Goal: Task Accomplishment & Management: Complete application form

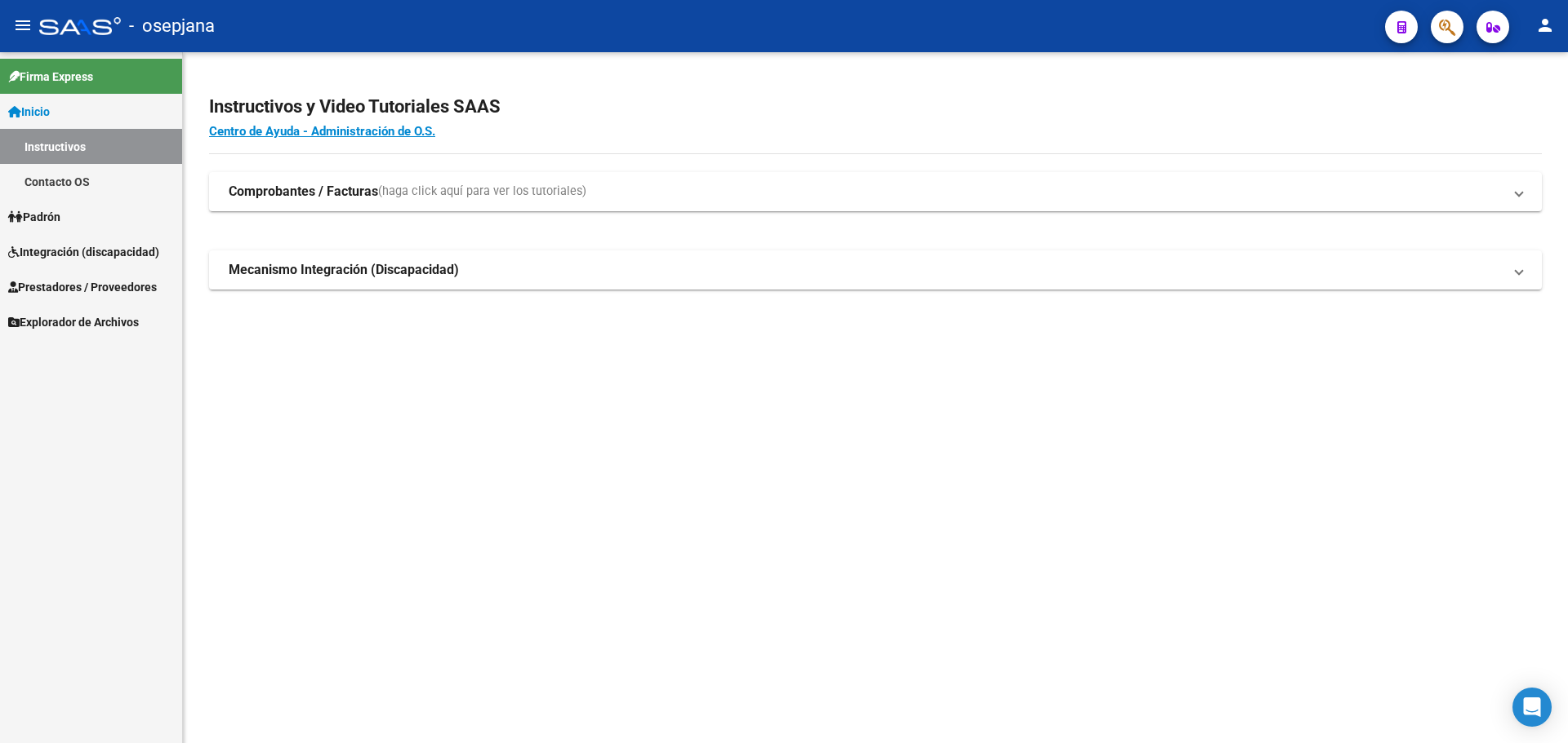
click at [52, 258] on span "Integración (discapacidad)" at bounding box center [84, 251] width 151 height 18
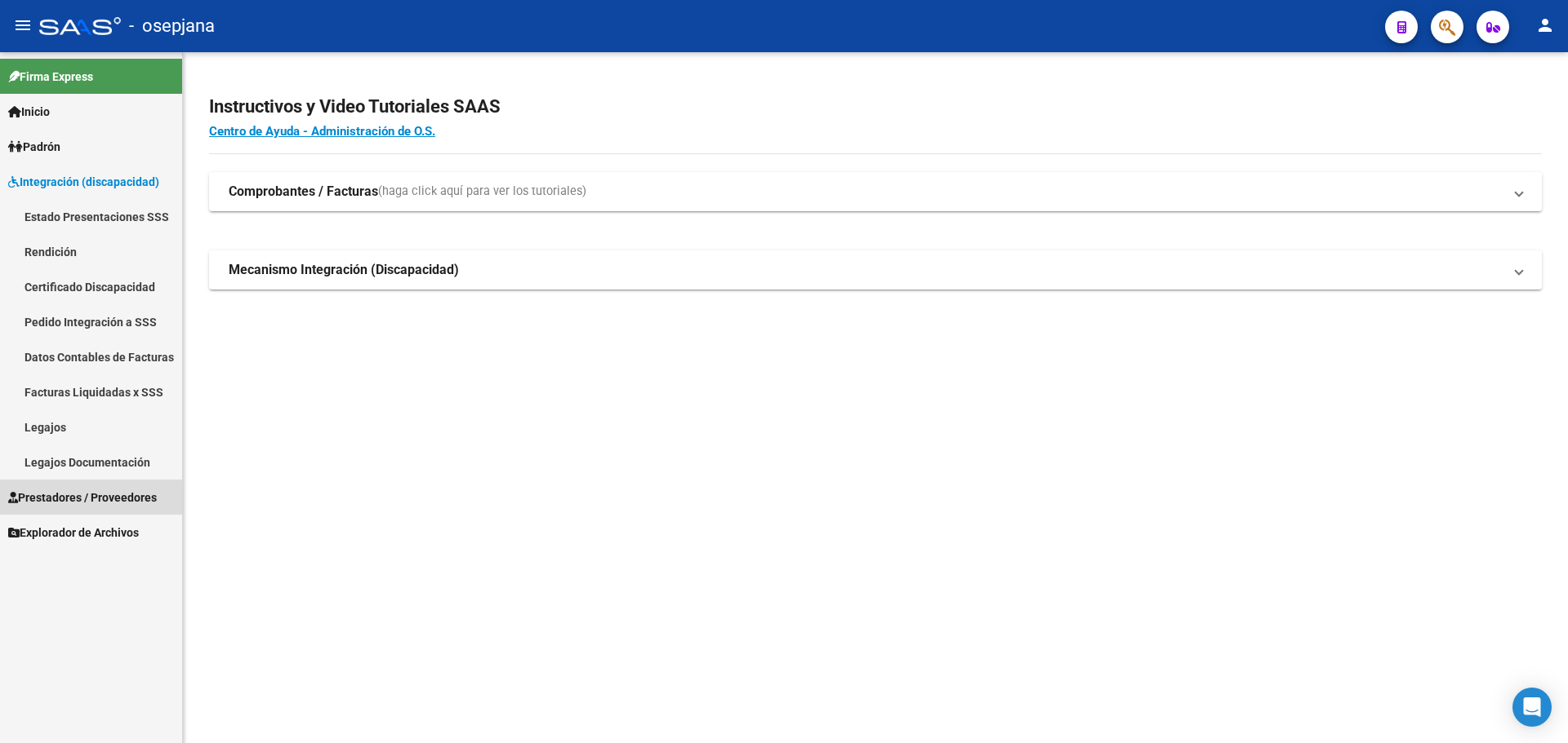
click at [80, 504] on span "Prestadores / Proveedores" at bounding box center [83, 498] width 149 height 18
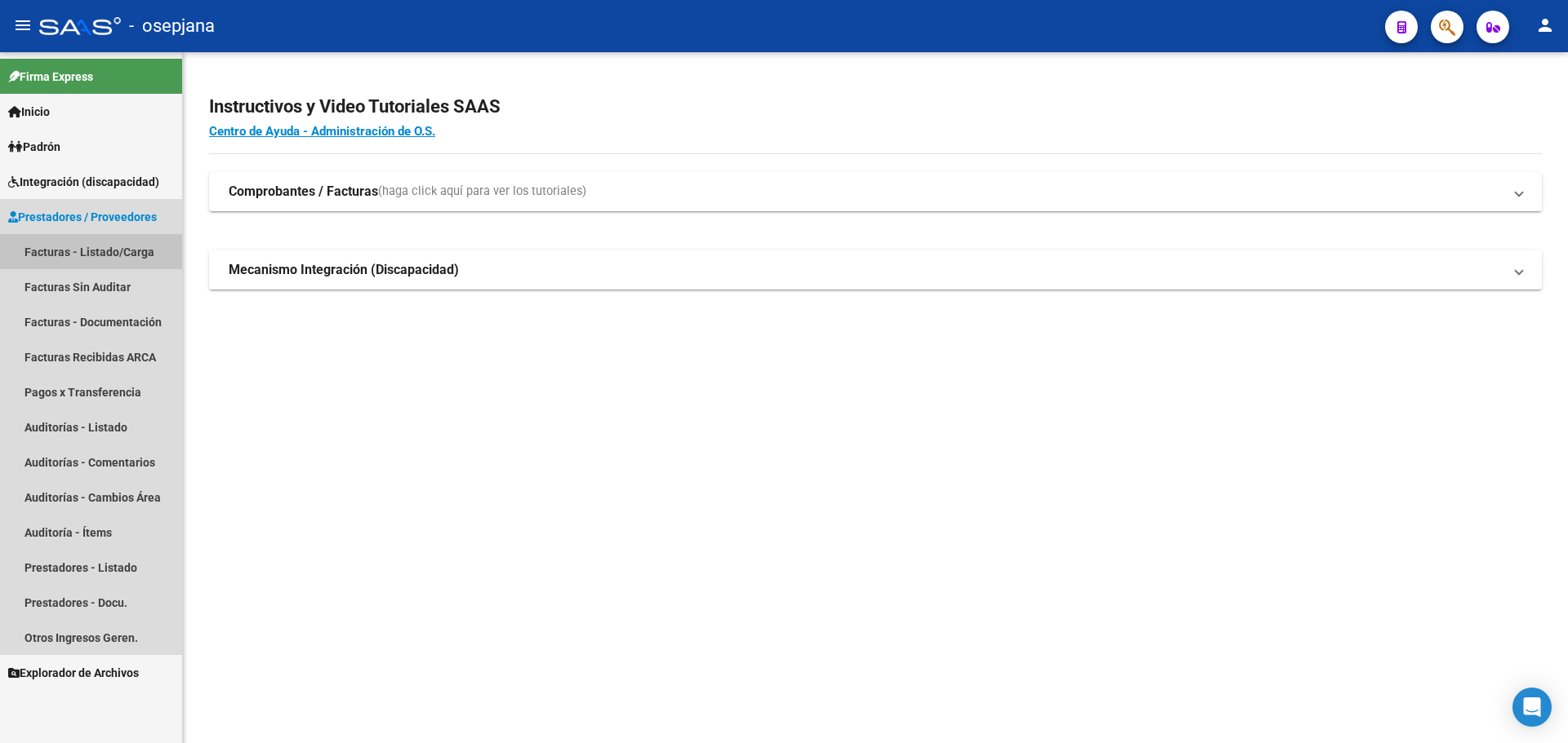
click at [87, 255] on link "Facturas - Listado/Carga" at bounding box center [91, 251] width 182 height 35
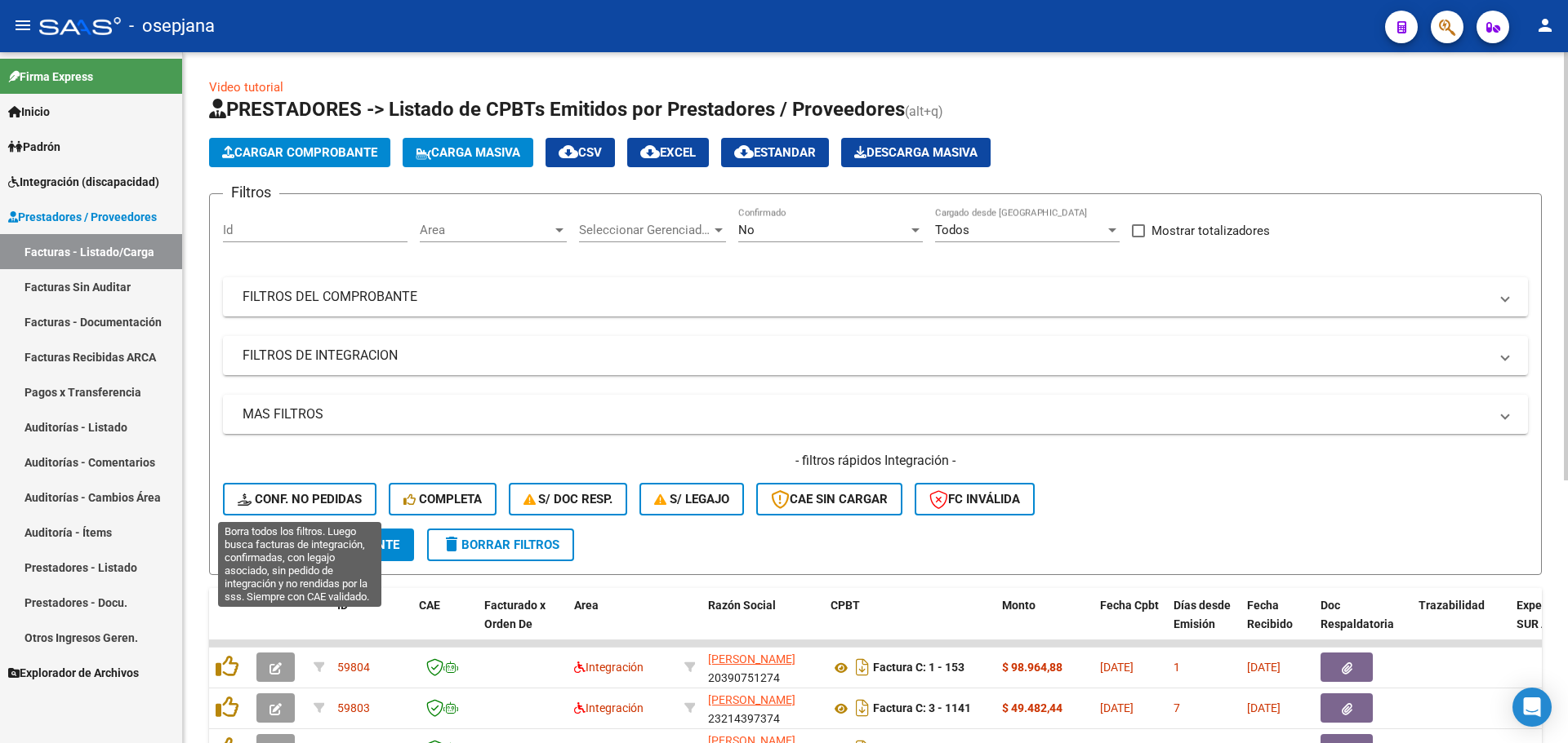
click at [346, 490] on button "Conf. no pedidas" at bounding box center [299, 499] width 153 height 32
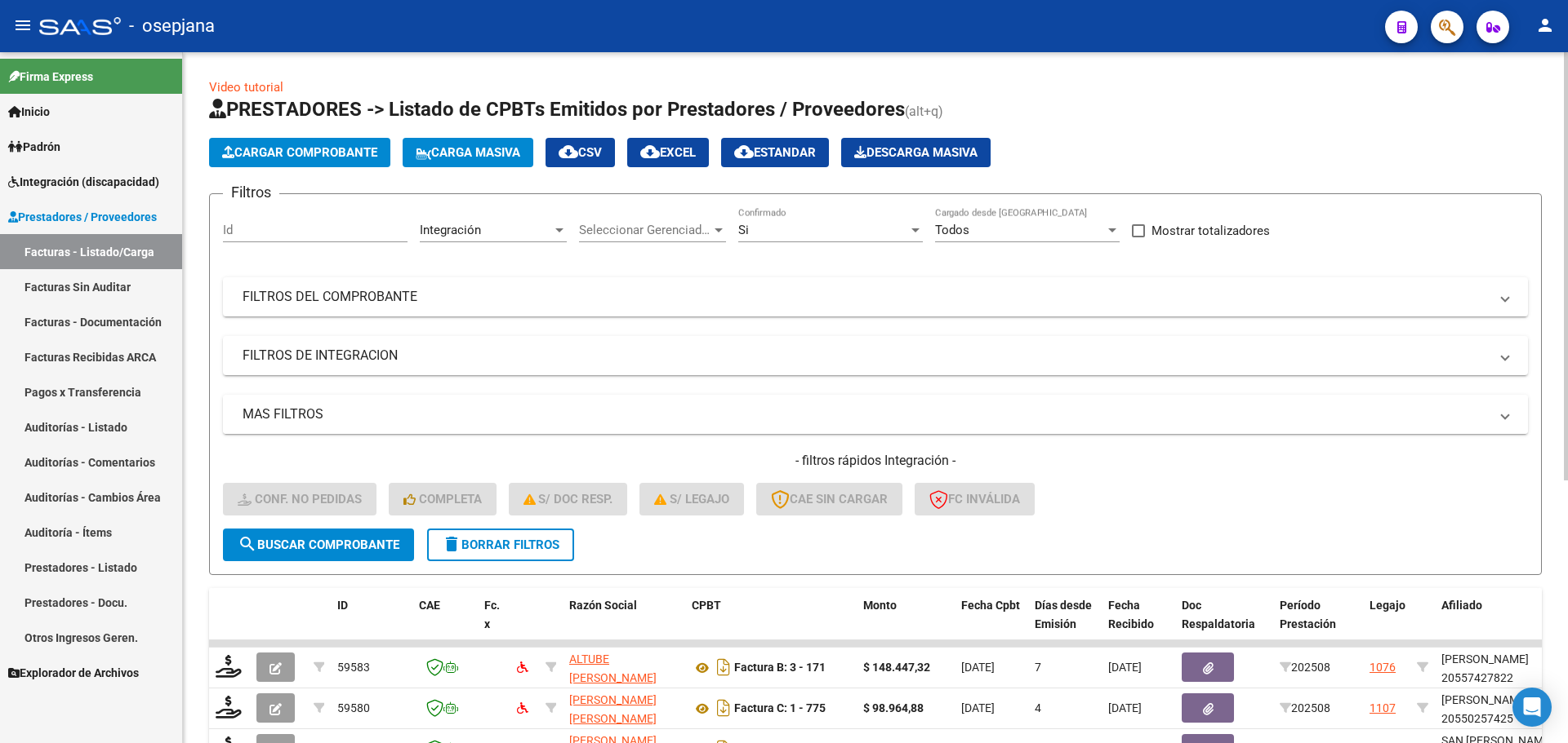
scroll to position [423, 0]
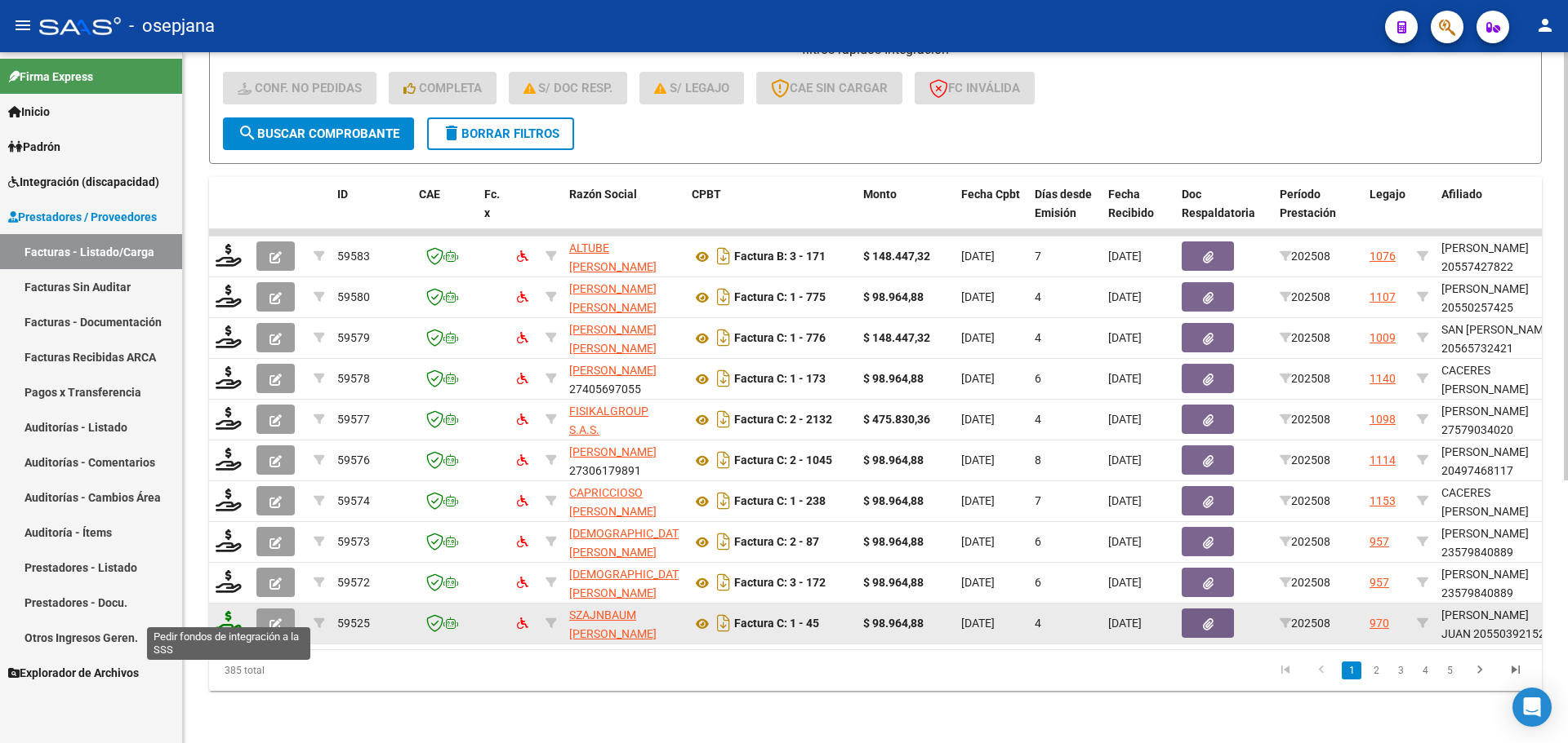
click at [228, 611] on icon at bounding box center [228, 622] width 27 height 23
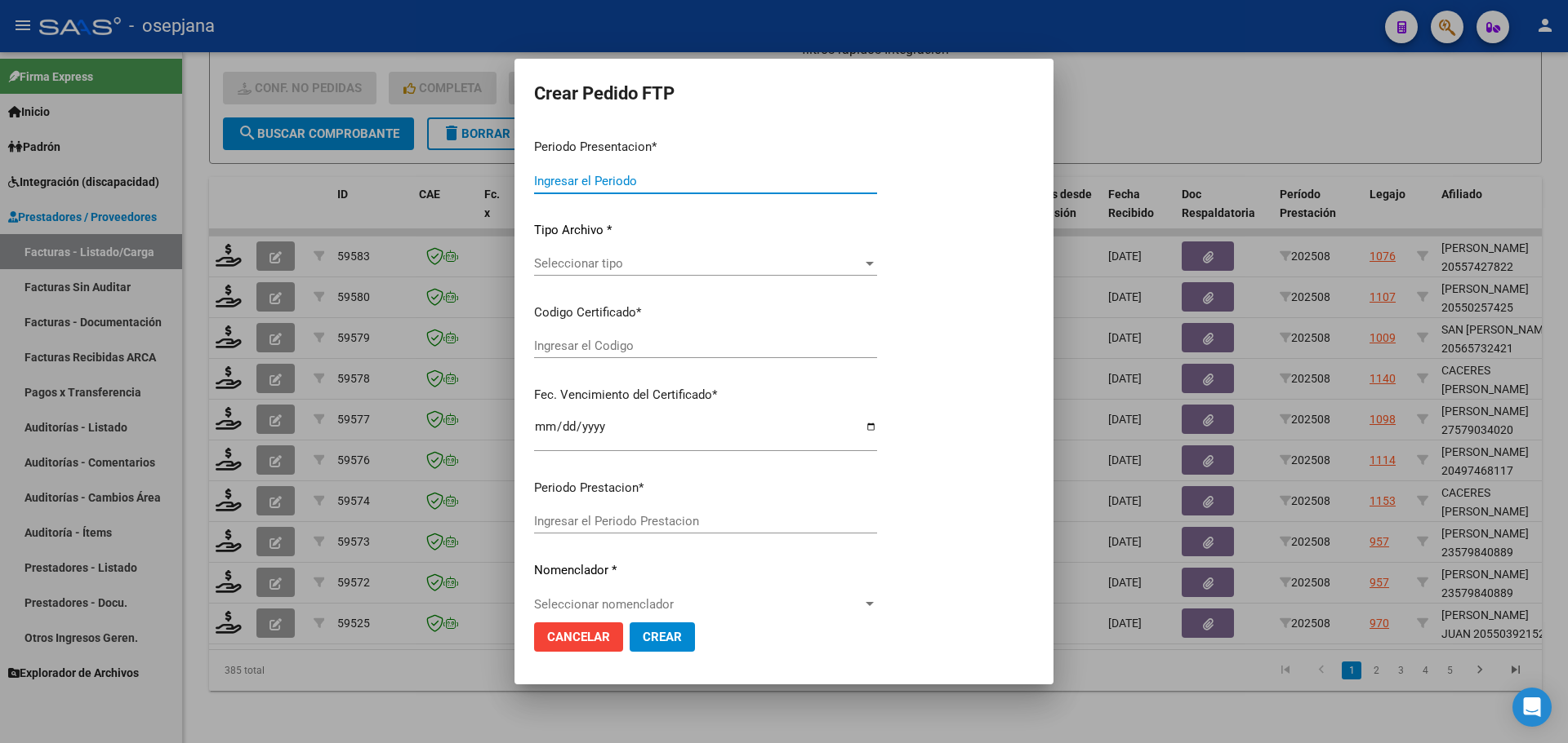
type input "202508"
type input "$ 98.964,88"
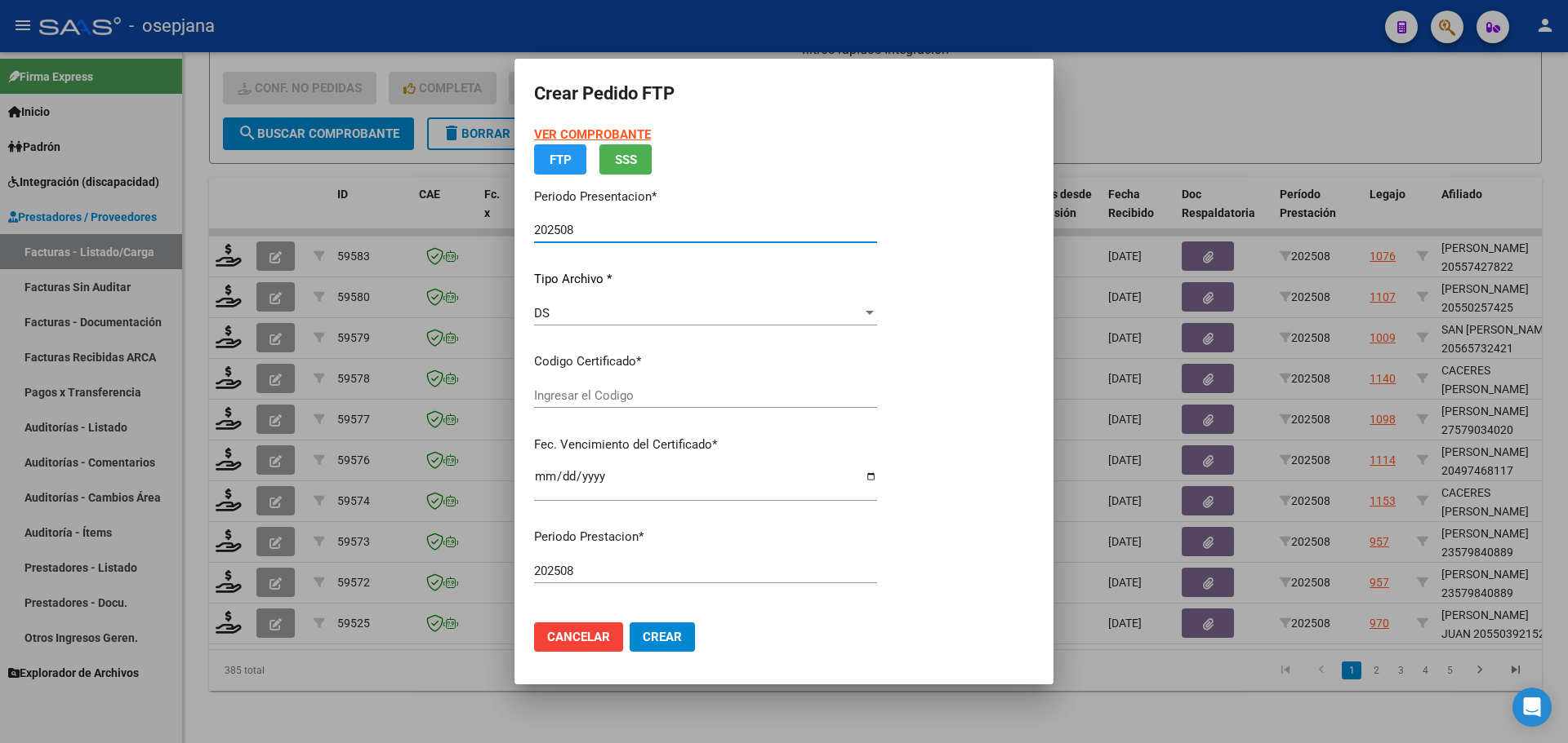
type input "ARG02000550392152022111520251115BSAS313"
type input "[DATE]"
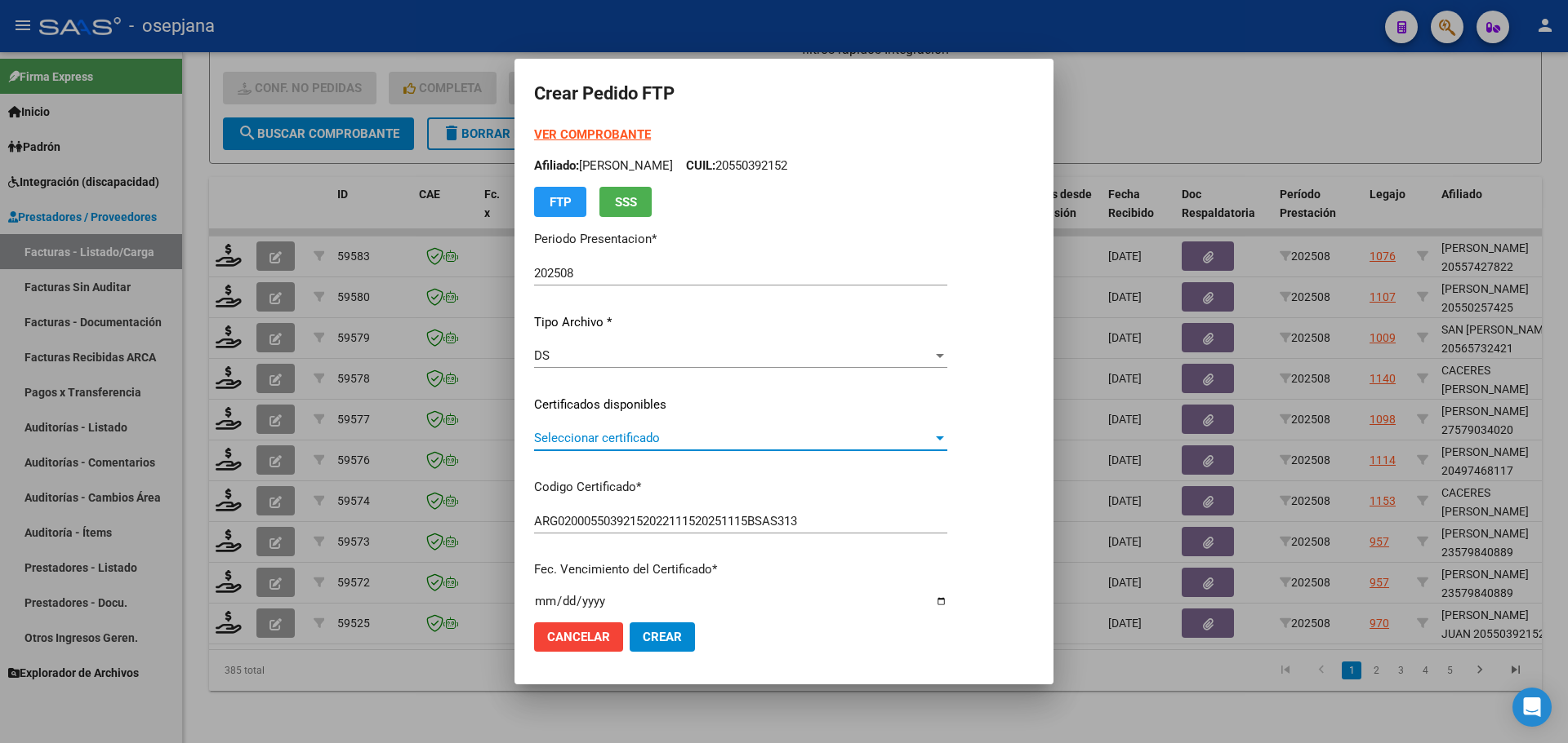
click at [648, 433] on span "Seleccionar certificado" at bounding box center [733, 438] width 399 height 15
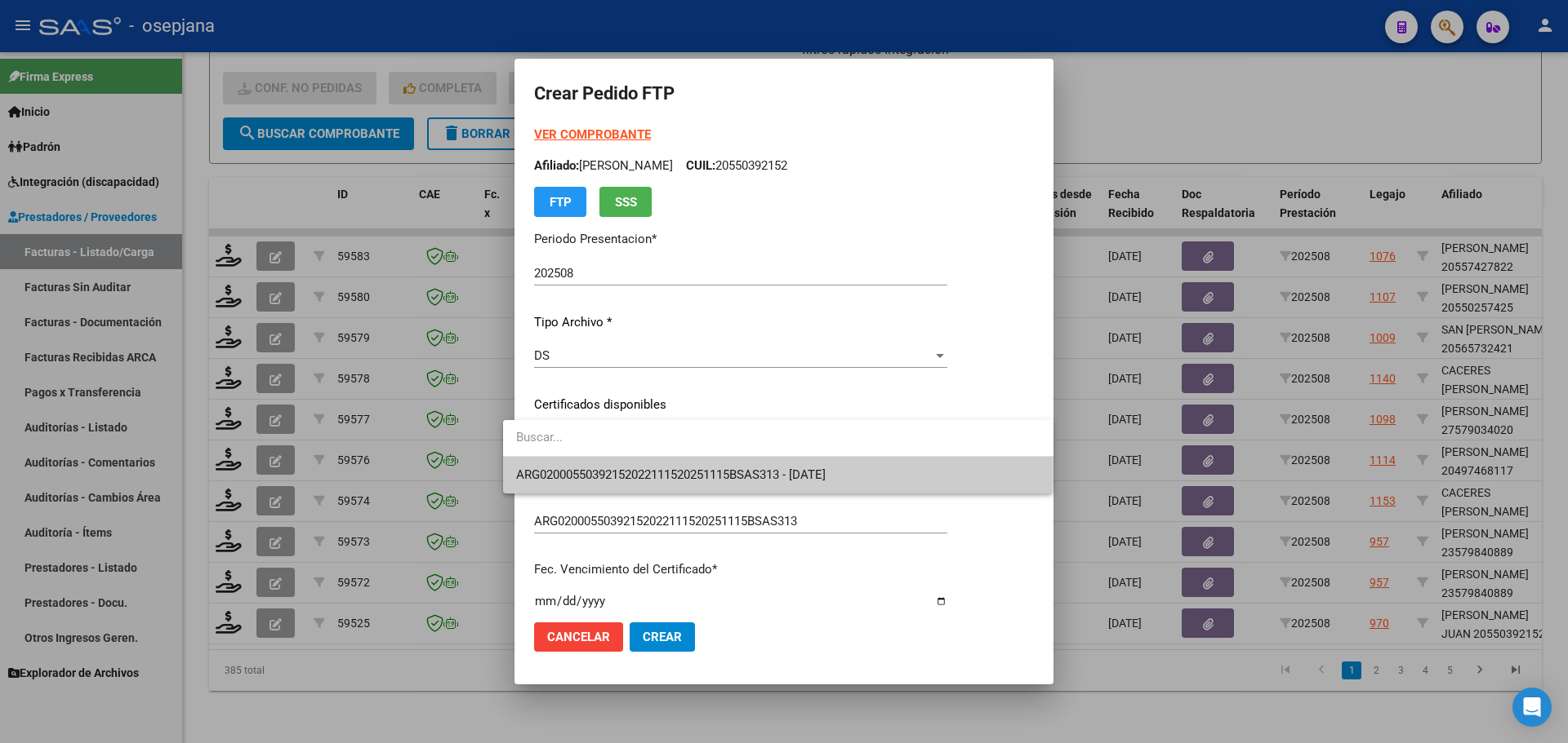
click at [661, 483] on span "ARG02000550392152022111520251115BSAS313 - [DATE]" at bounding box center [778, 475] width 524 height 37
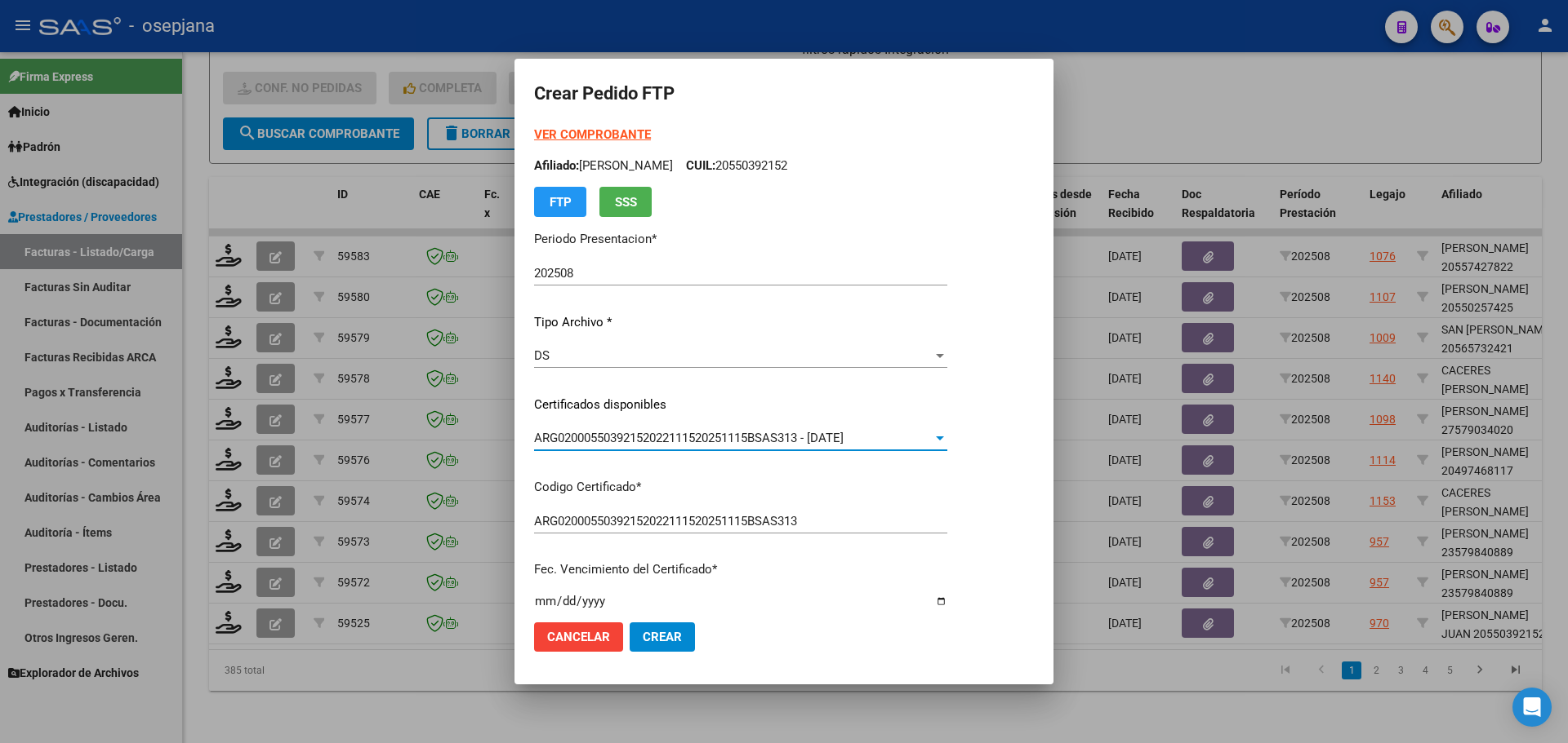
click at [611, 137] on strong "VER COMPROBANTE" at bounding box center [592, 134] width 116 height 15
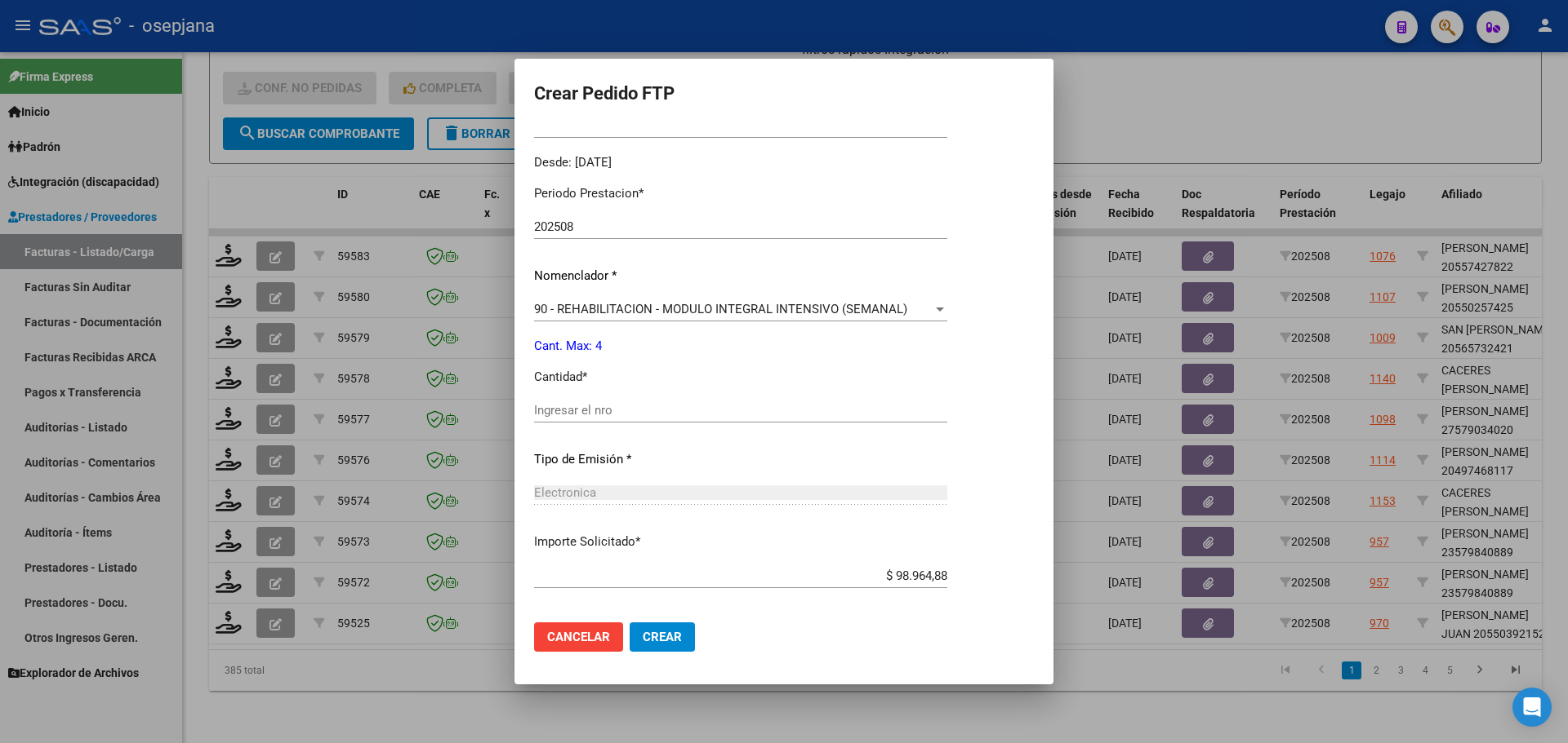
scroll to position [490, 0]
click at [586, 402] on input "Ingresar el nro" at bounding box center [740, 409] width 413 height 15
type input "4"
click at [642, 636] on span "Crear" at bounding box center [662, 637] width 39 height 15
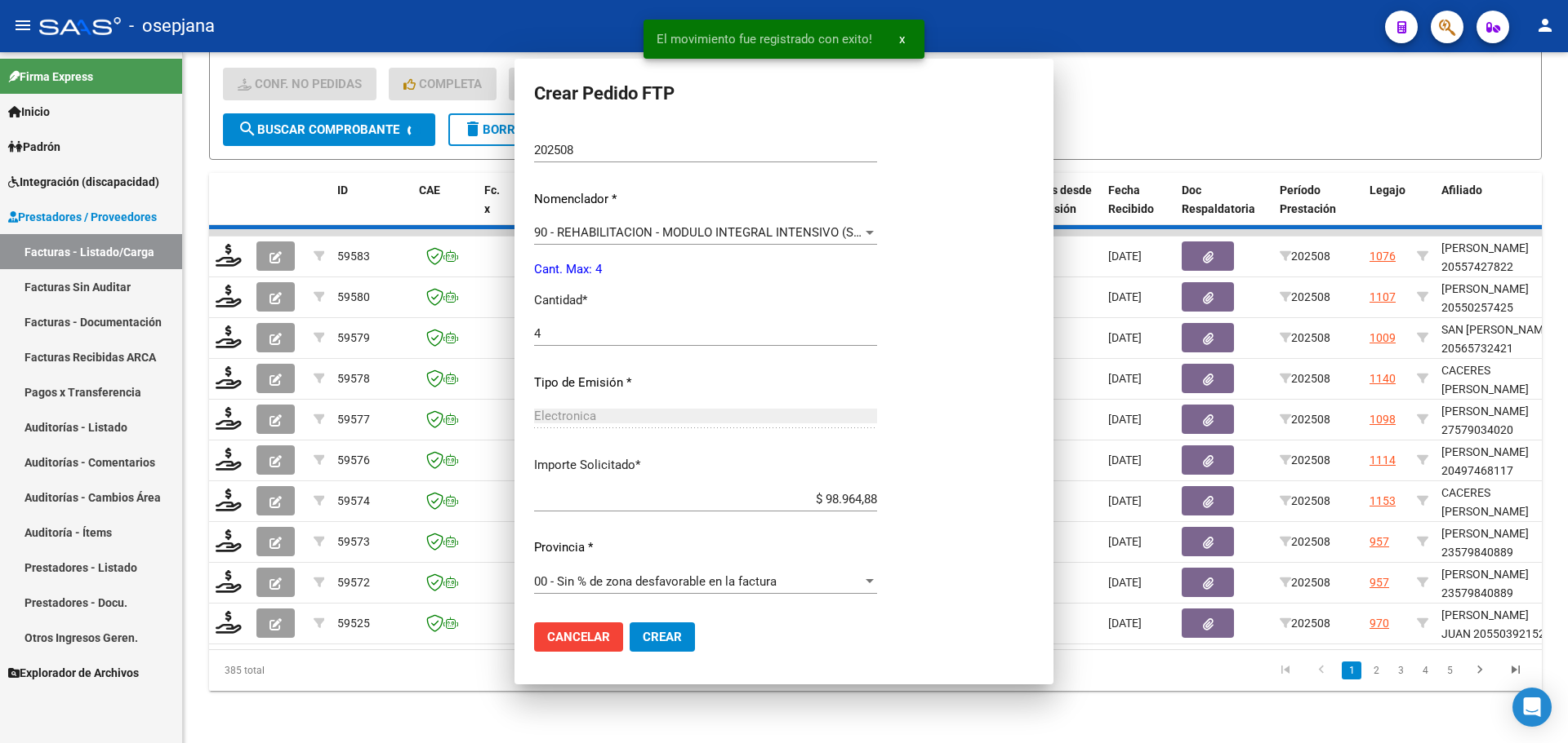
scroll to position [398, 0]
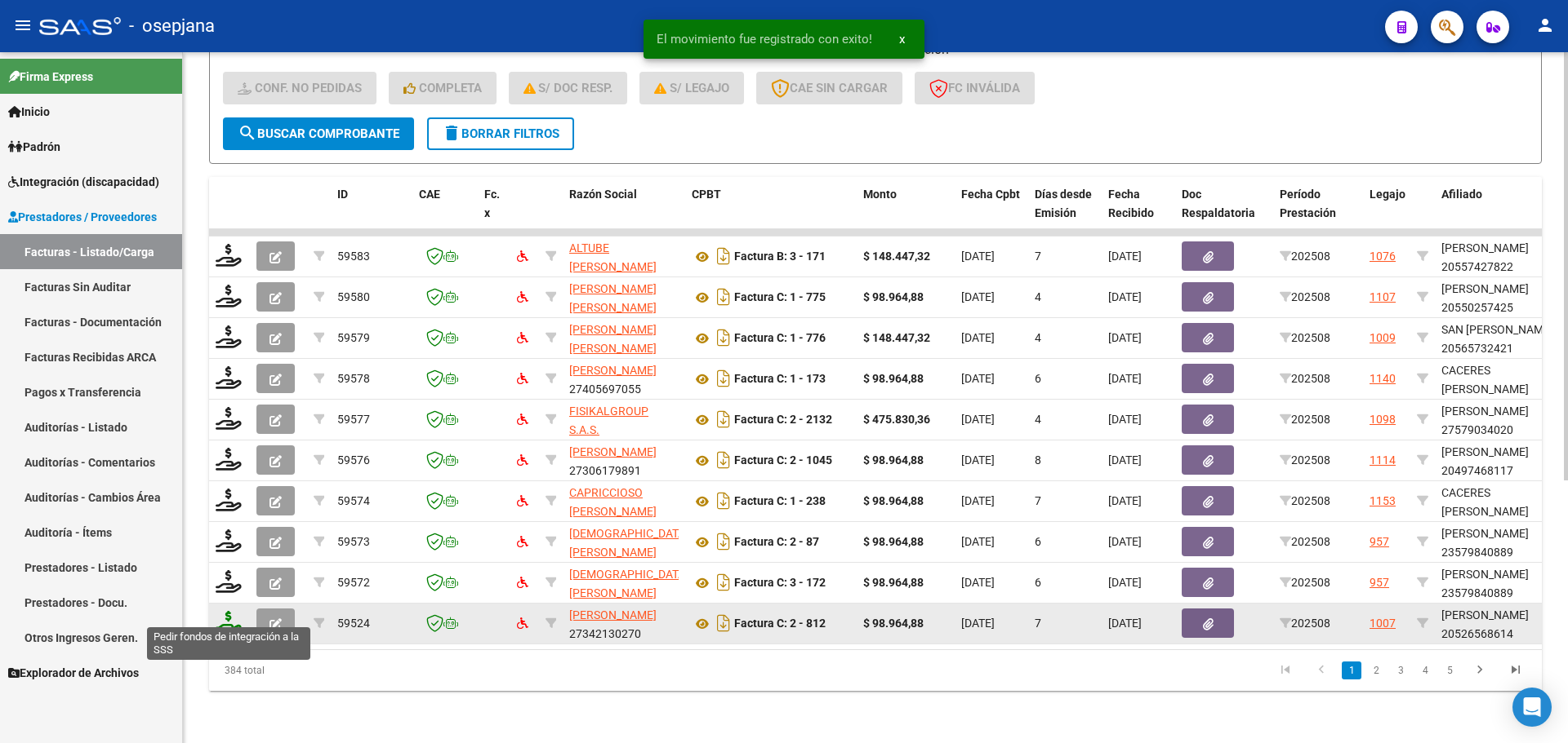
click at [228, 614] on icon at bounding box center [228, 622] width 27 height 23
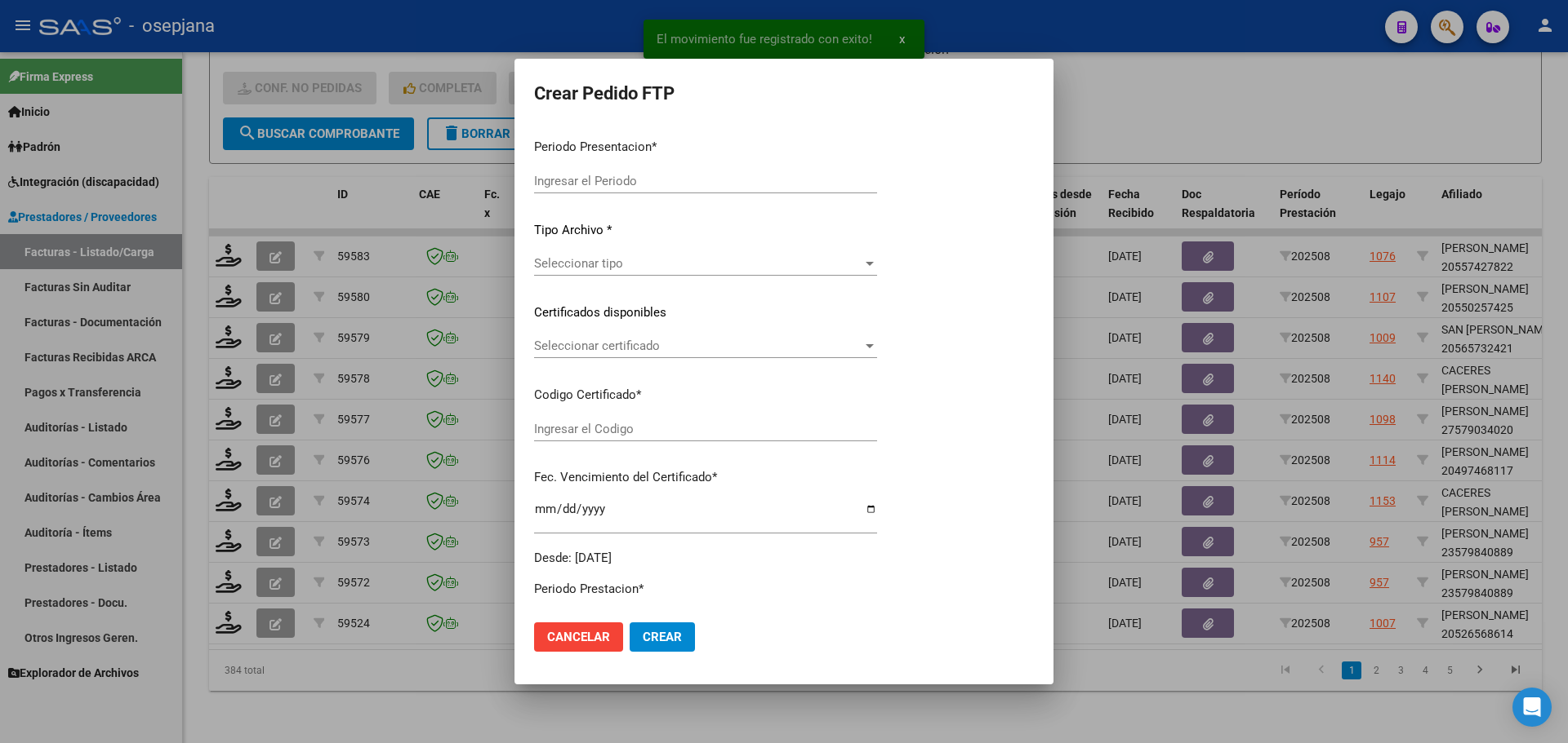
type input "202508"
type input "$ 98.964,88"
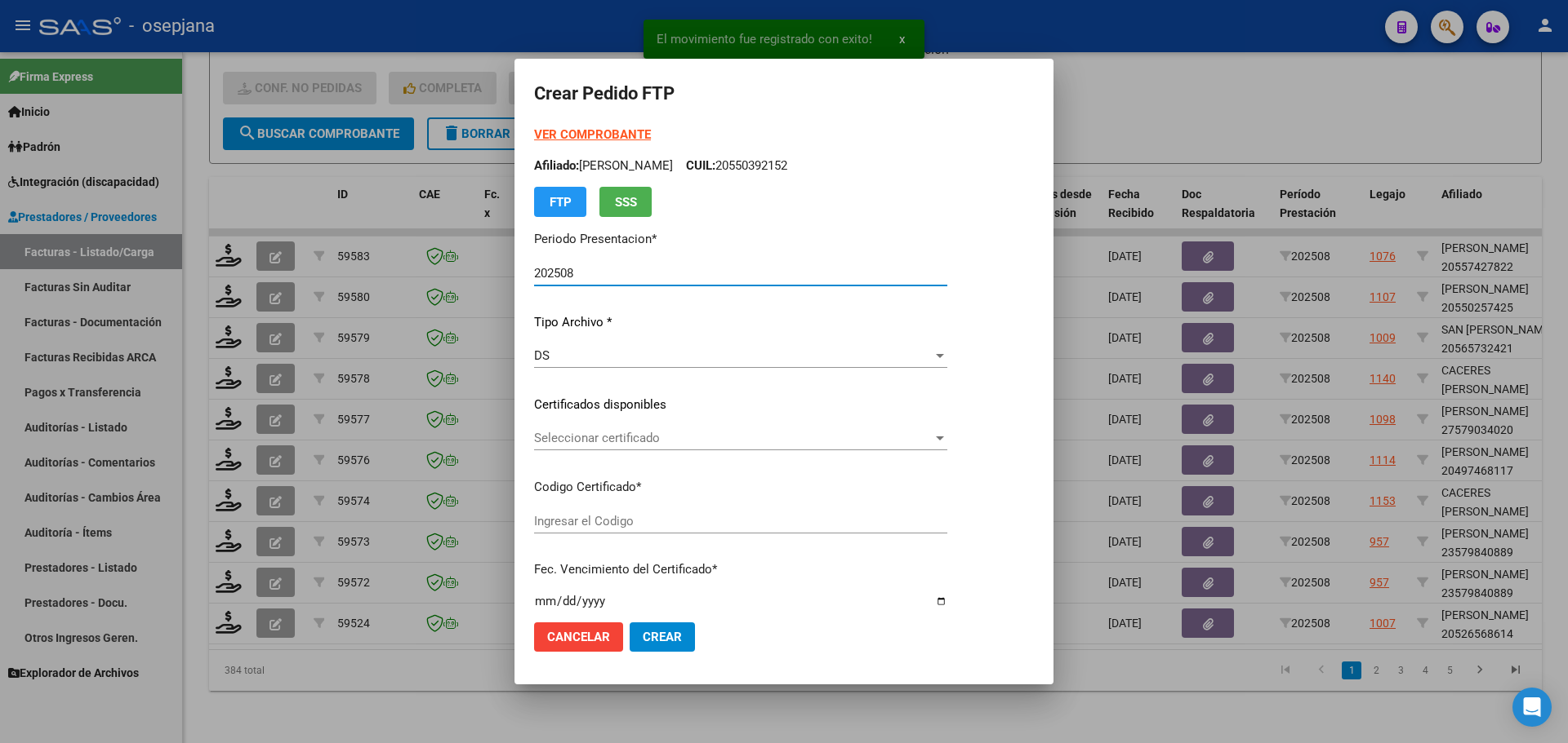
type input "ARG02000526568612023080920260809BSAS313"
type input "[DATE]"
click at [703, 438] on span "Seleccionar certificado" at bounding box center [733, 438] width 399 height 15
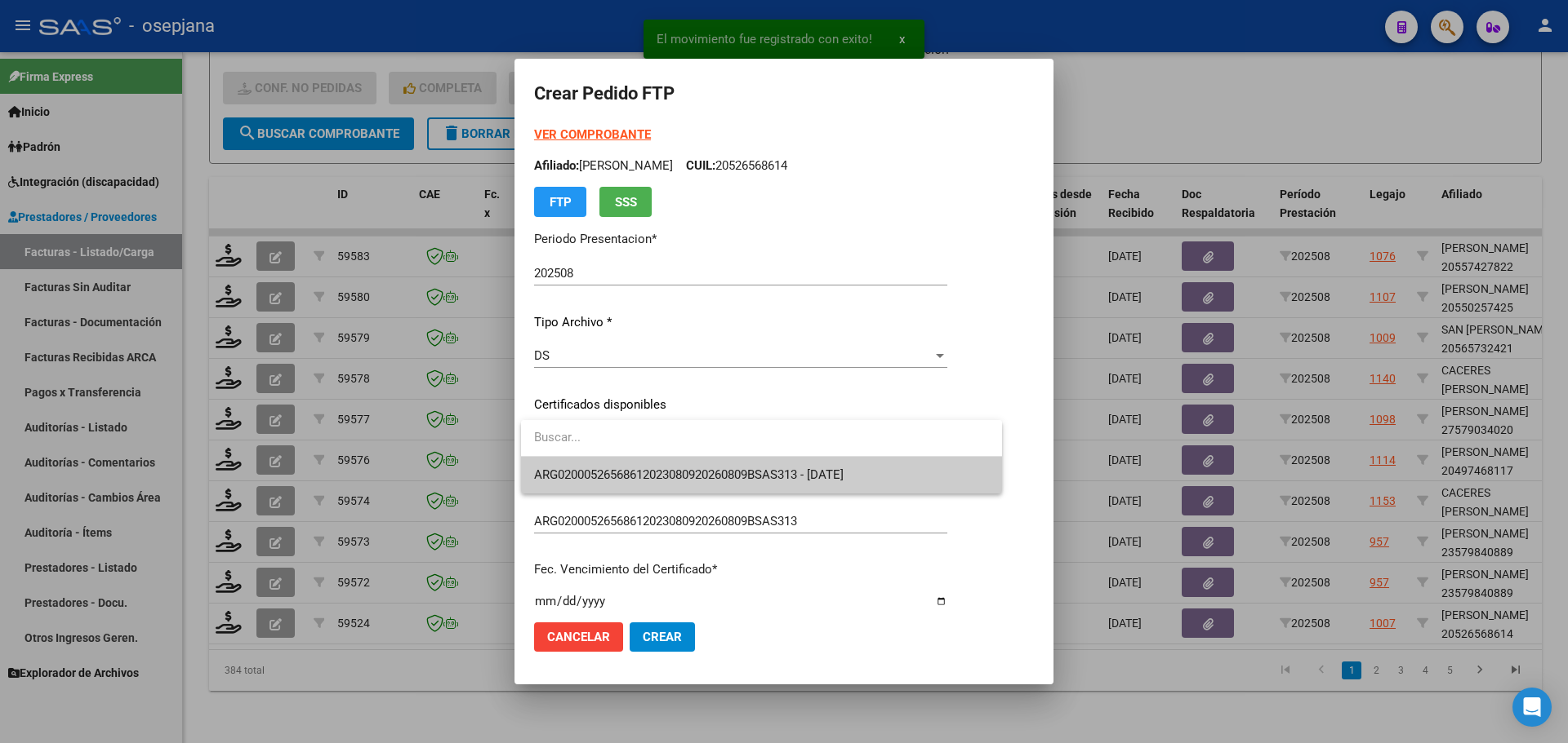
click at [708, 463] on span "ARG02000526568612023080920260809BSAS313 - [DATE]" at bounding box center [761, 475] width 455 height 37
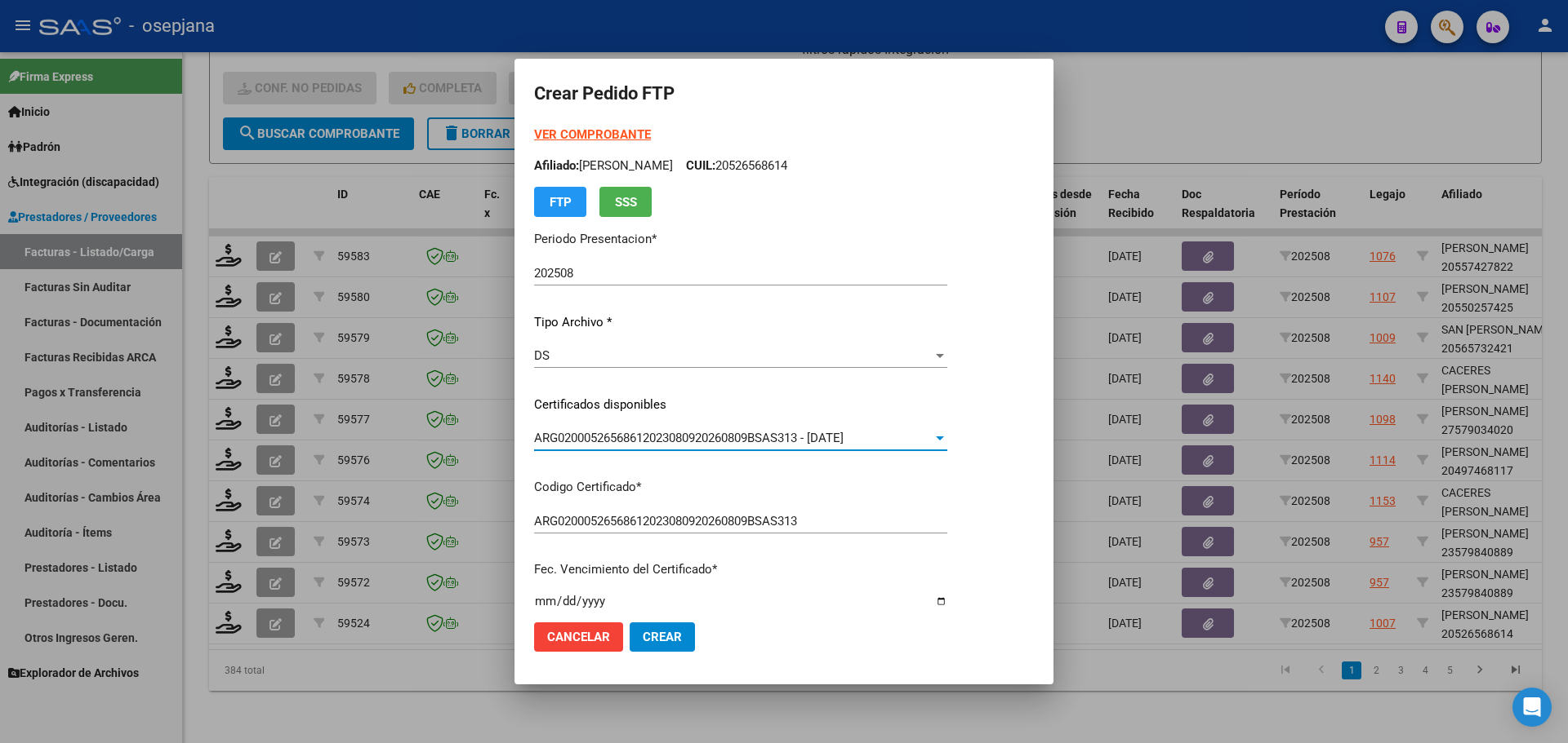
click at [630, 132] on strong "VER COMPROBANTE" at bounding box center [592, 134] width 116 height 15
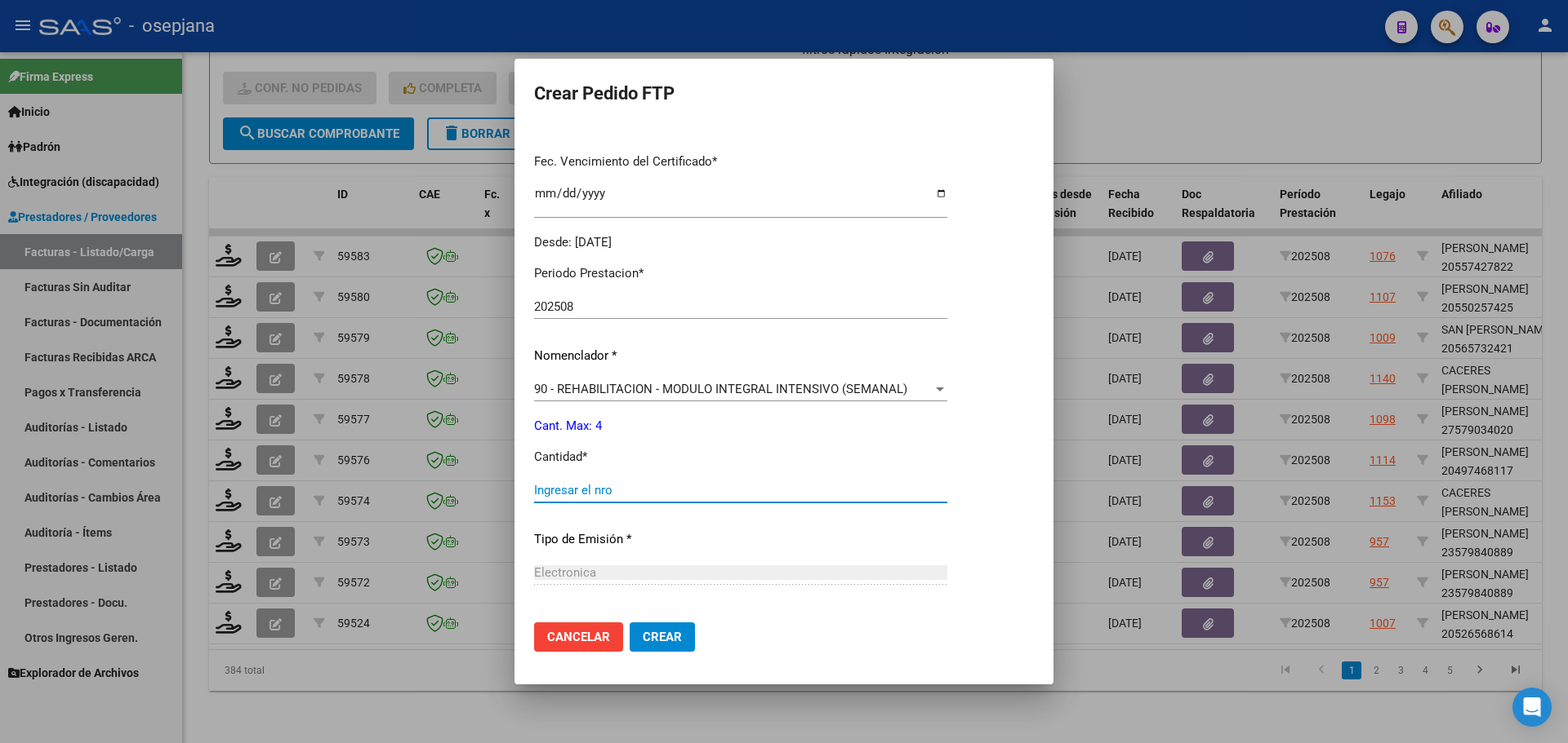
click at [581, 494] on input "Ingresar el nro" at bounding box center [740, 490] width 413 height 15
type input "4"
click at [677, 630] on span "Crear" at bounding box center [662, 637] width 39 height 15
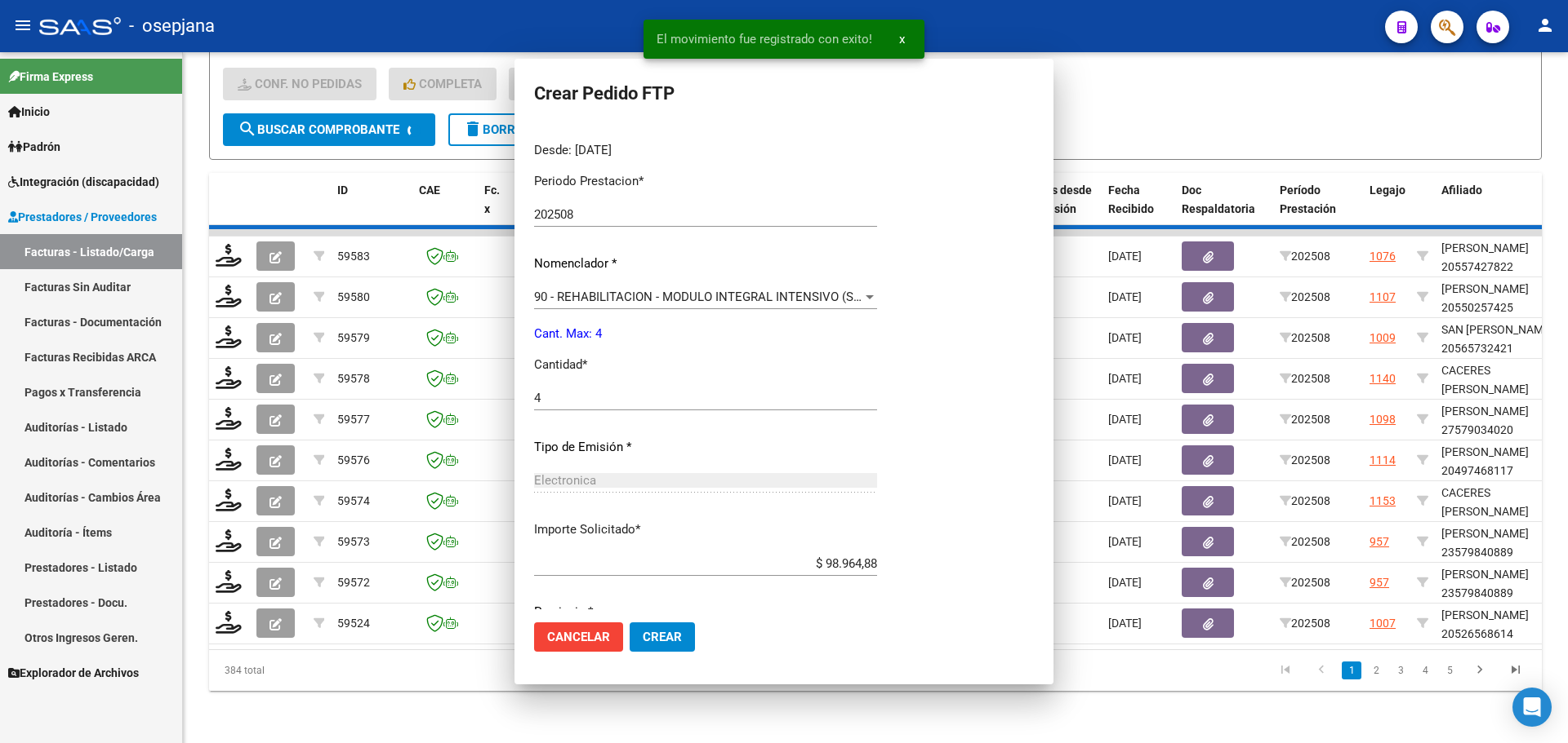
scroll to position [315, 0]
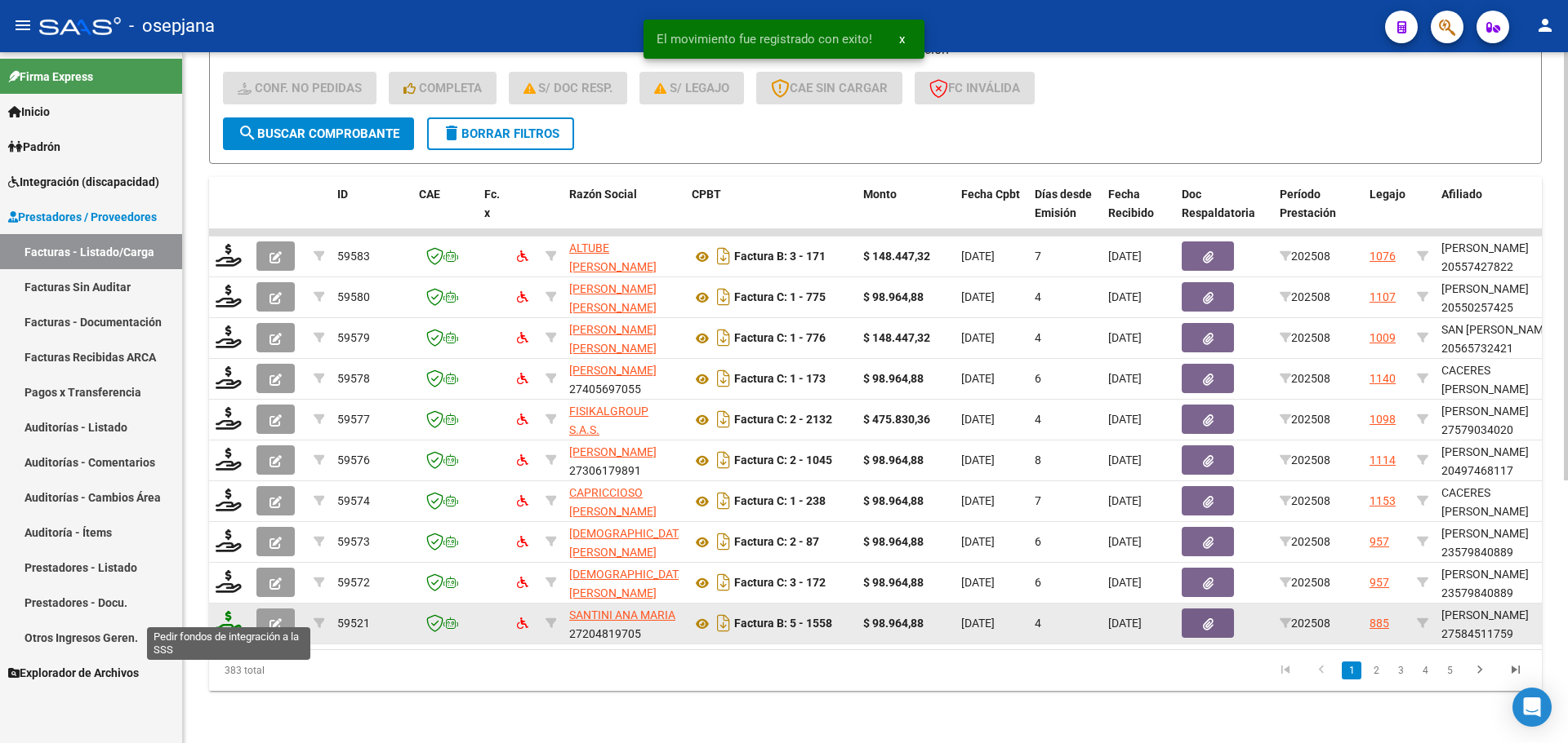
click at [221, 612] on icon at bounding box center [228, 622] width 27 height 23
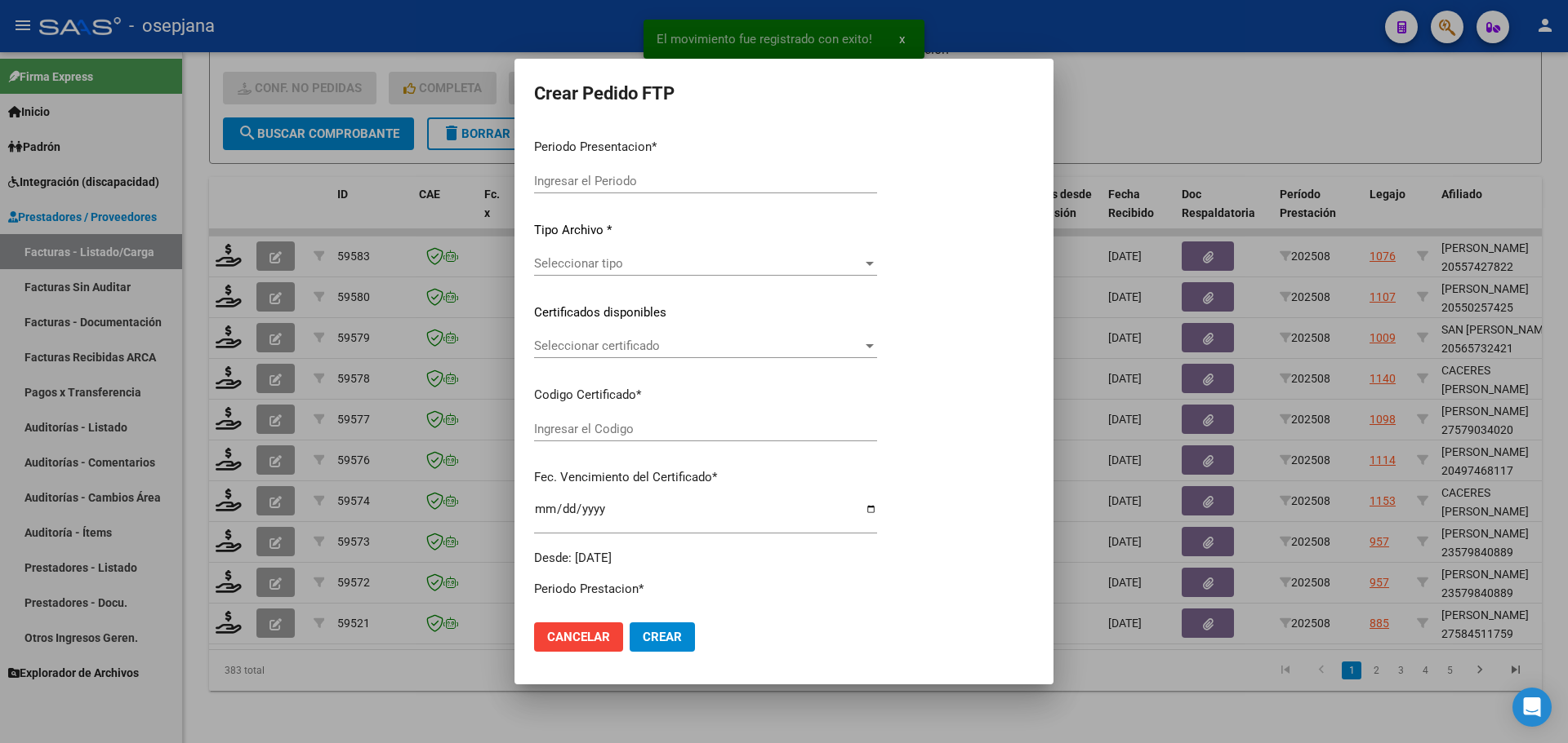
type input "202508"
type input "$ 98.964,88"
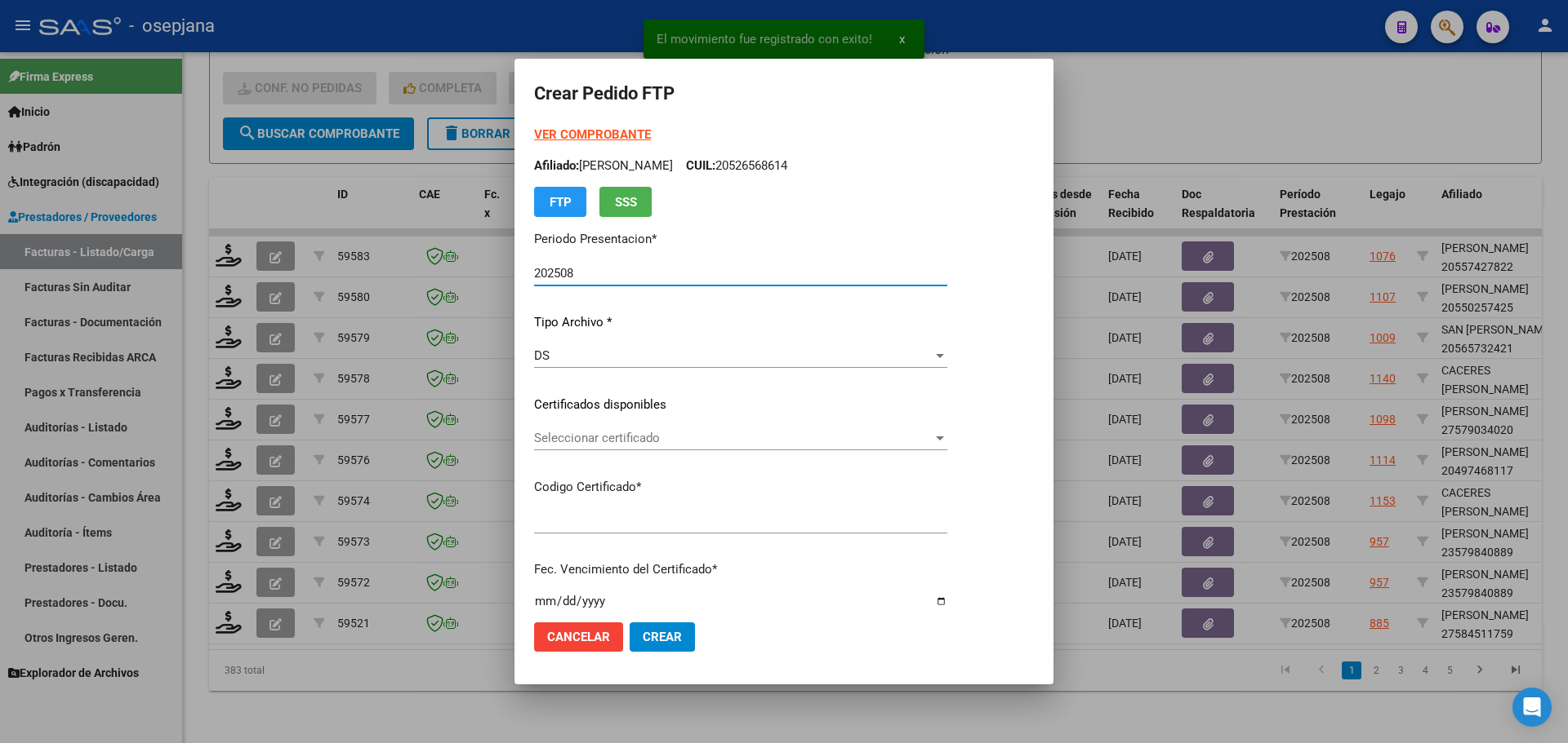
type input "ARG01000584511762023102420261024BS427"
type input "[DATE]"
click at [636, 428] on div "Seleccionar certificado Seleccionar certificado" at bounding box center [740, 438] width 413 height 25
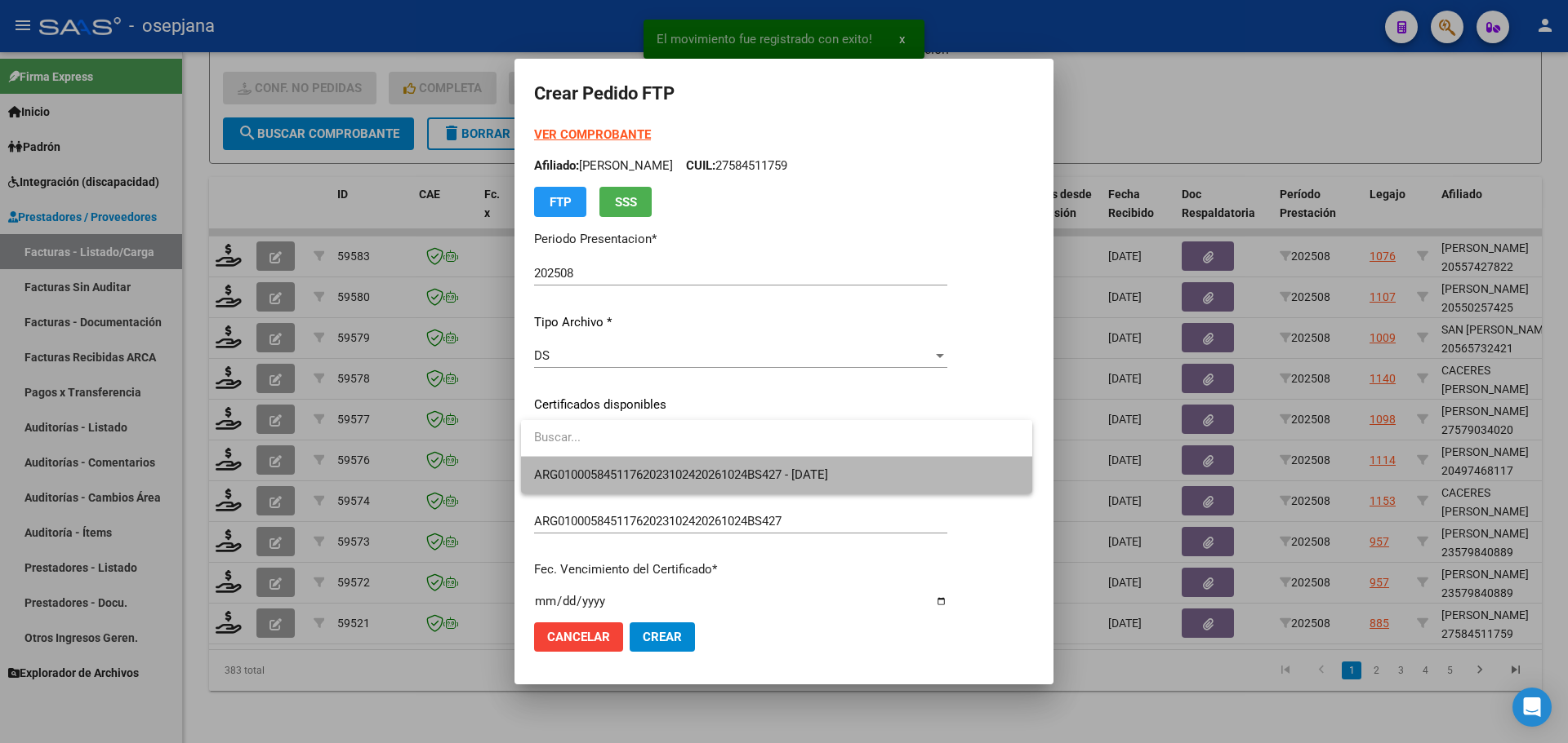
click at [645, 466] on span "ARG01000584511762023102420261024BS427 - [DATE]" at bounding box center [776, 475] width 485 height 37
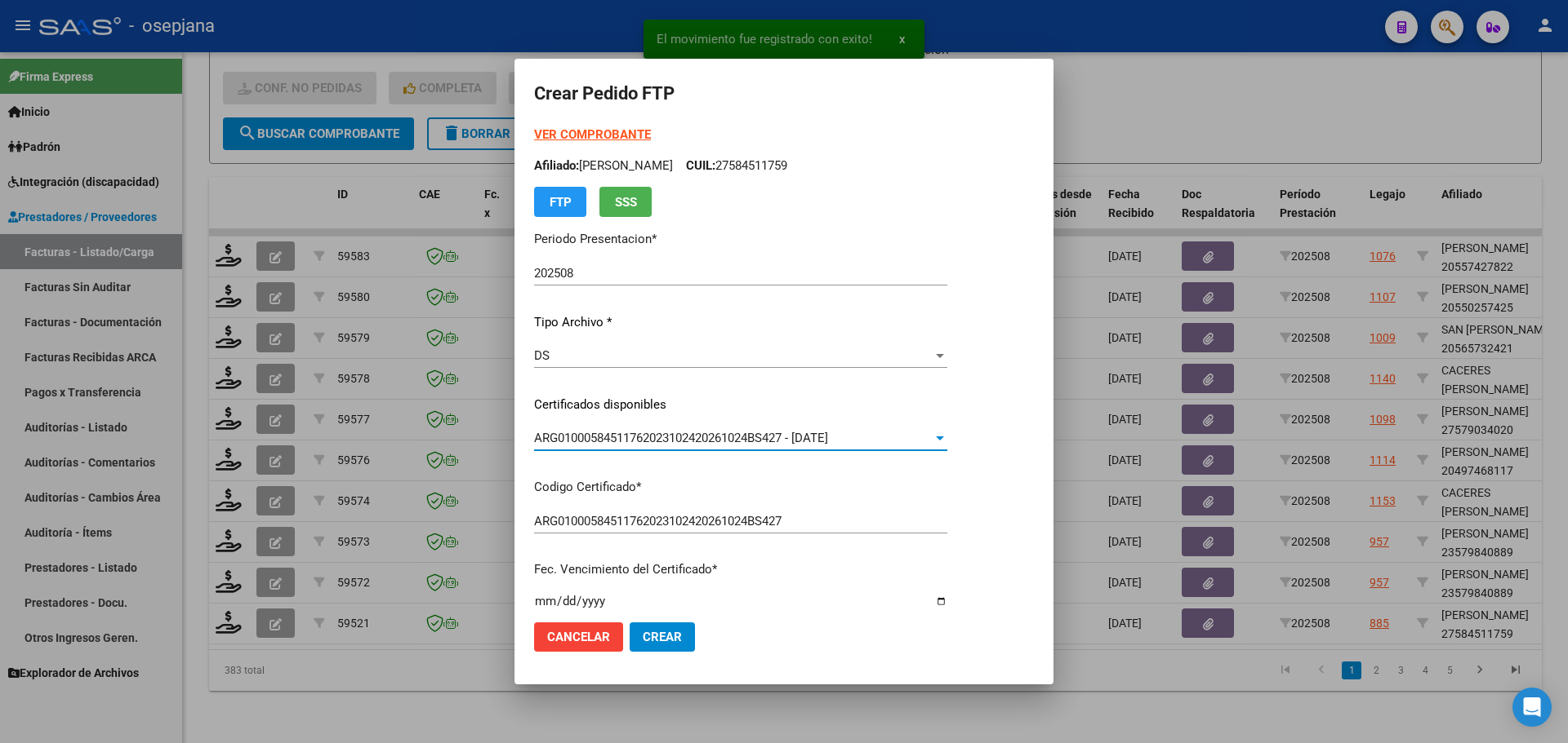
click at [617, 129] on strong "VER COMPROBANTE" at bounding box center [592, 134] width 116 height 15
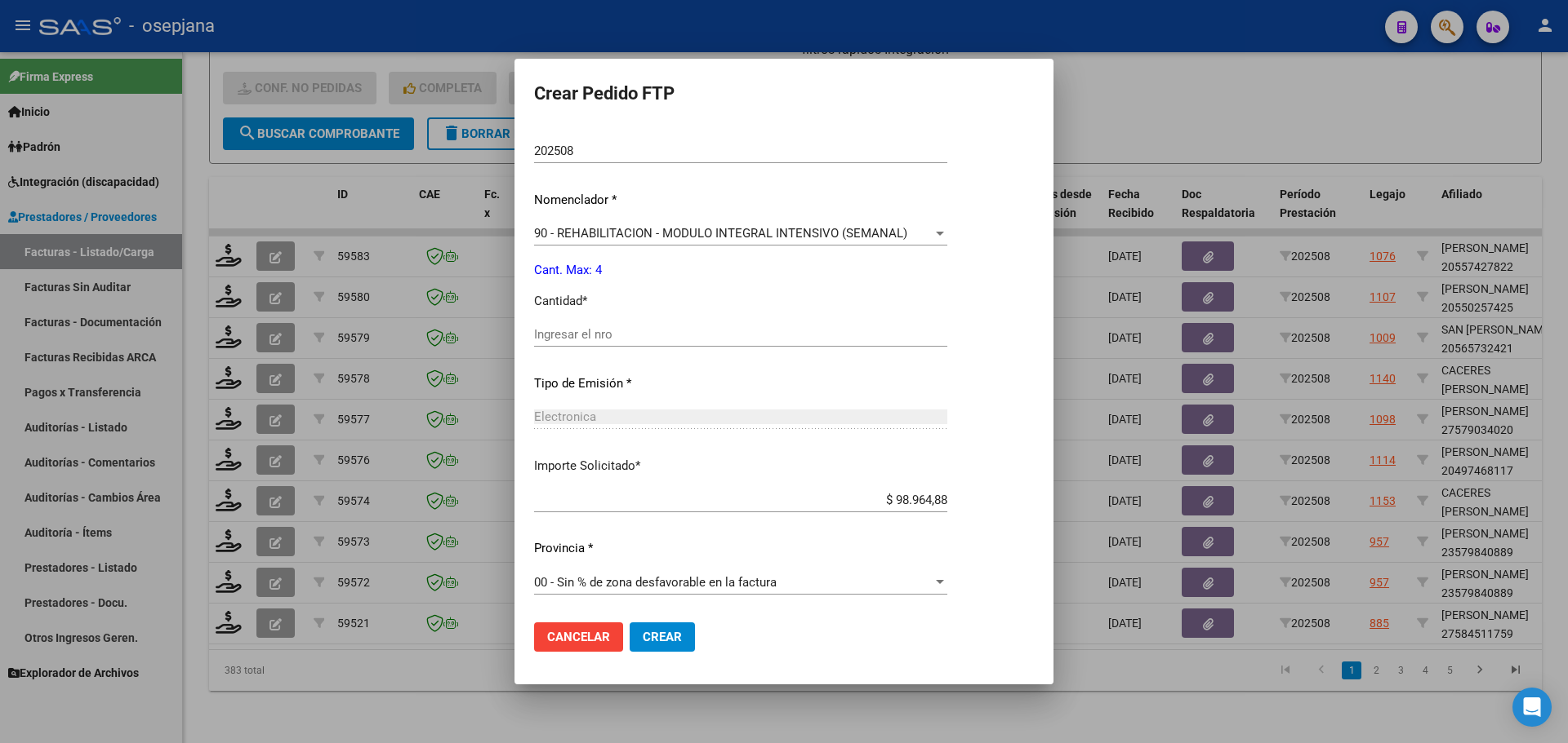
scroll to position [564, 0]
click at [565, 339] on input "Ingresar el nro" at bounding box center [740, 333] width 413 height 15
type input "4"
click at [660, 635] on span "Crear" at bounding box center [662, 637] width 39 height 15
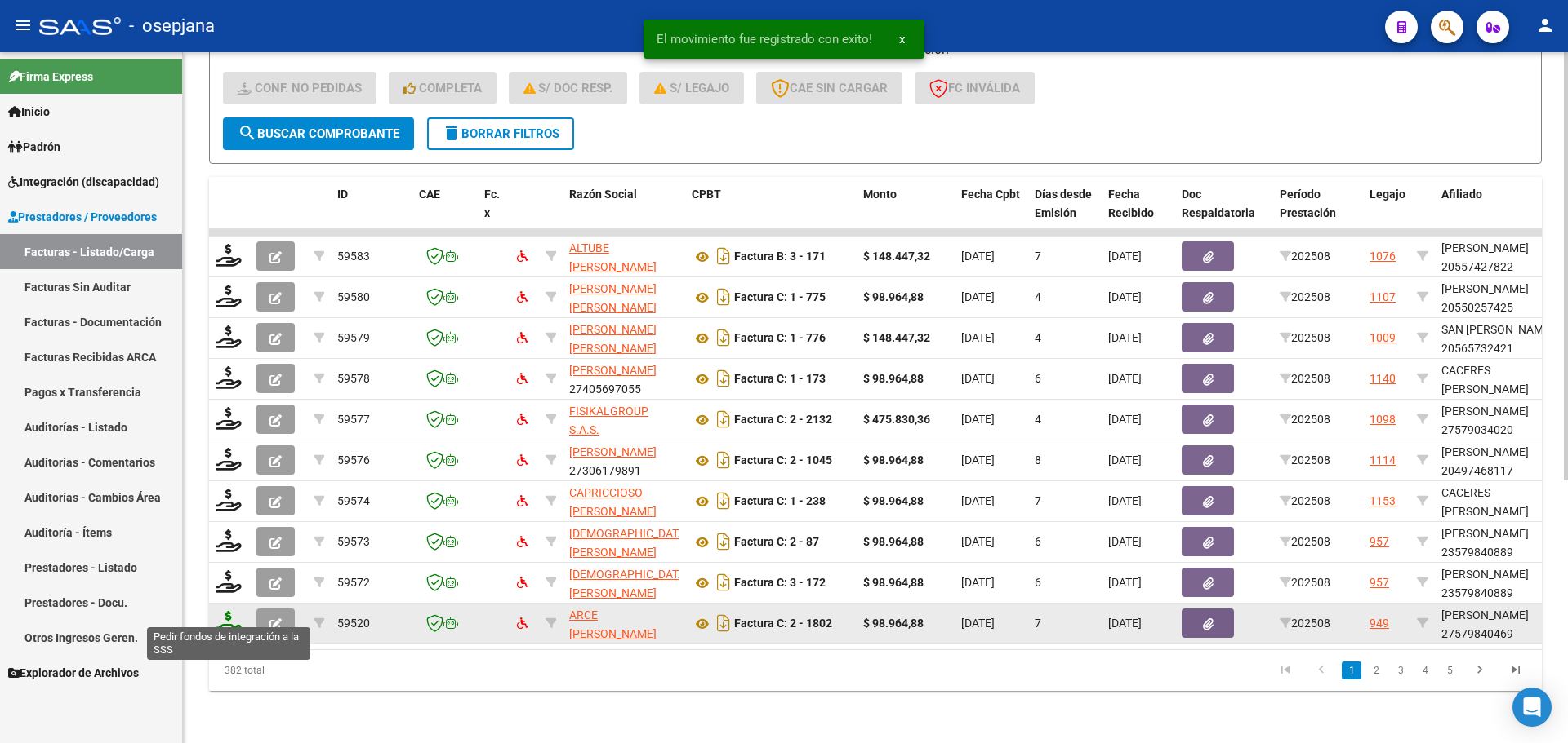
click at [230, 611] on icon at bounding box center [228, 622] width 27 height 23
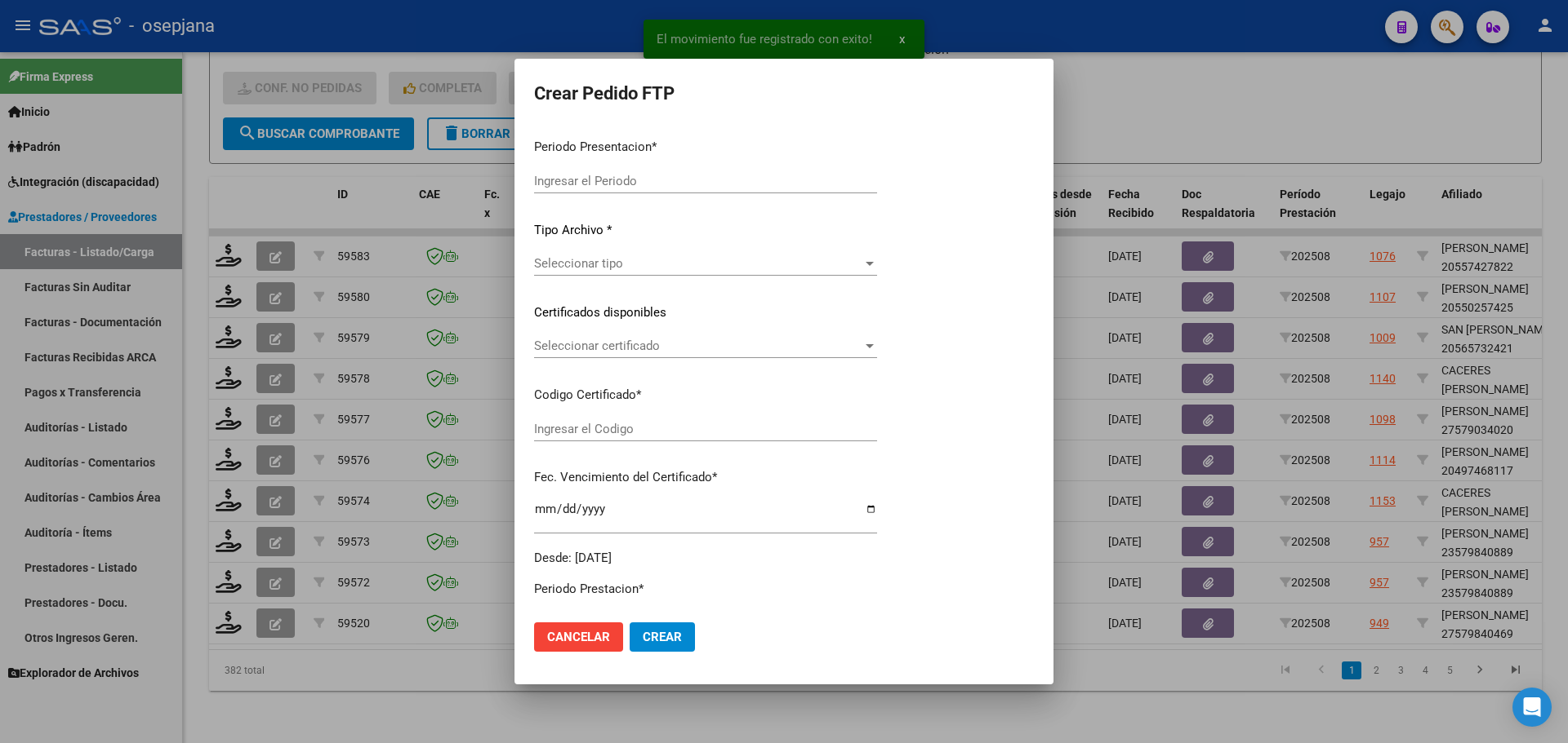
type input "202508"
type input "$ 98.964,88"
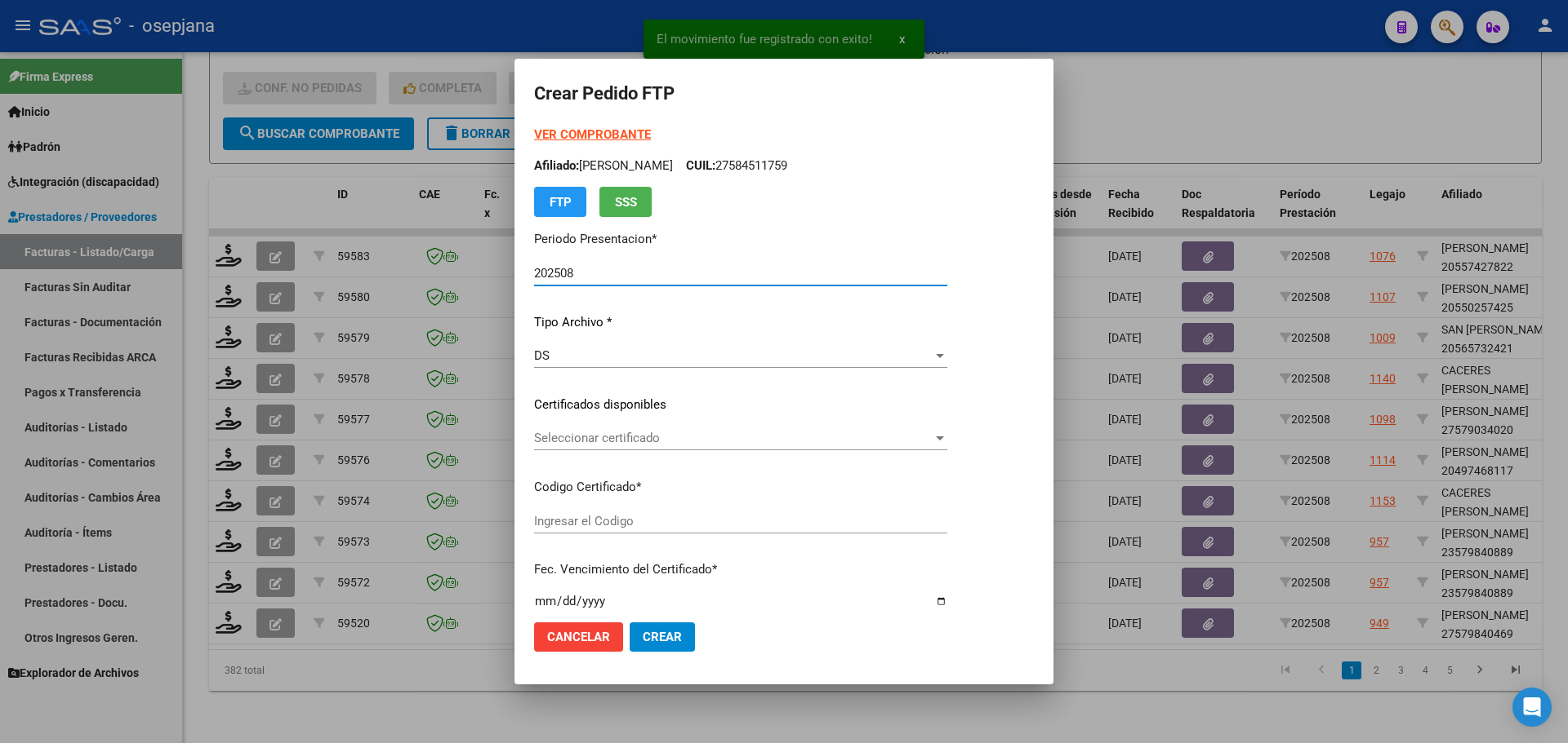
type input "ARG01000579840462022121220251212BS313"
type input "[DATE]"
click at [666, 436] on span "Seleccionar certificado" at bounding box center [733, 438] width 399 height 15
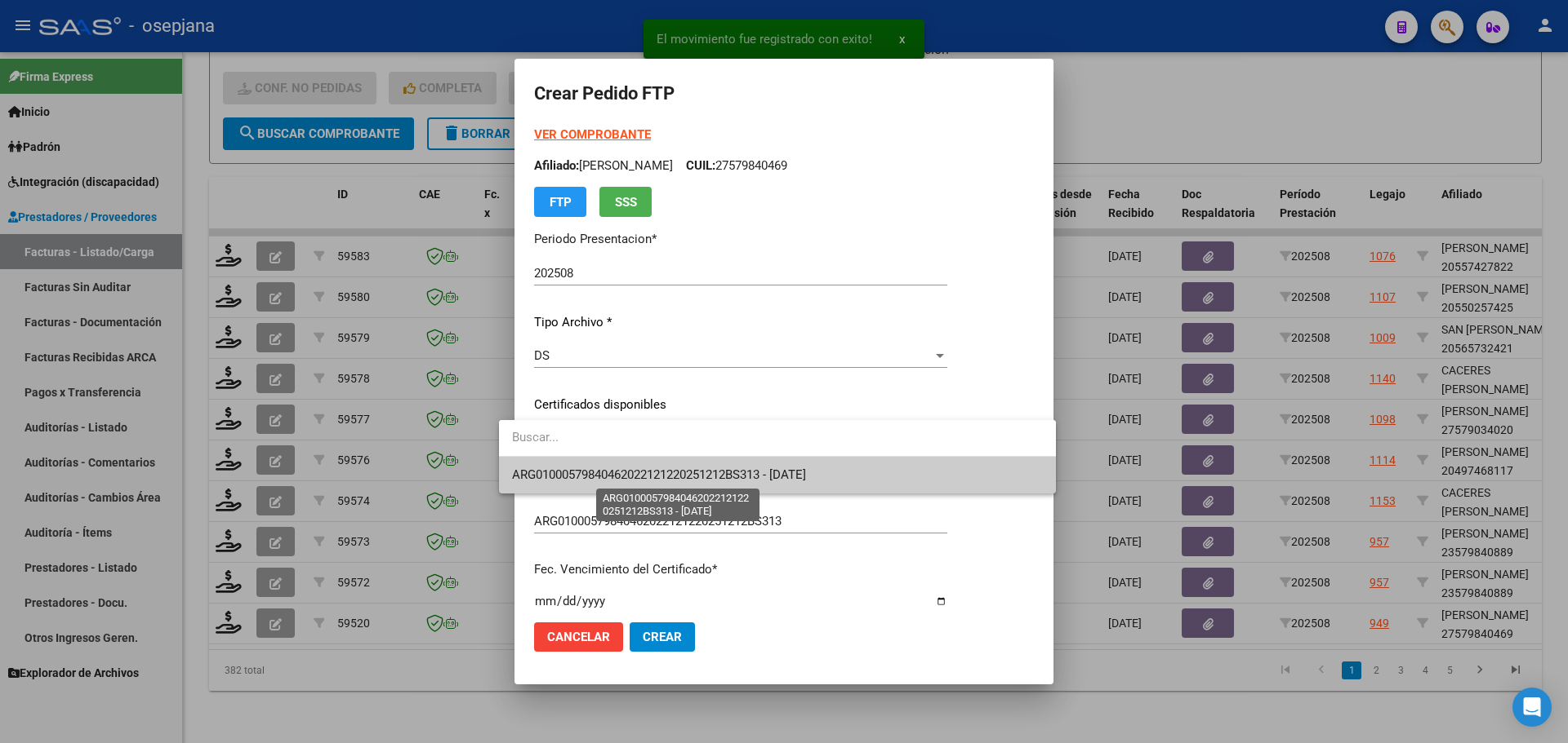
click at [680, 468] on span "ARG01000579840462022121220251212BS313 - [DATE]" at bounding box center [659, 475] width 294 height 15
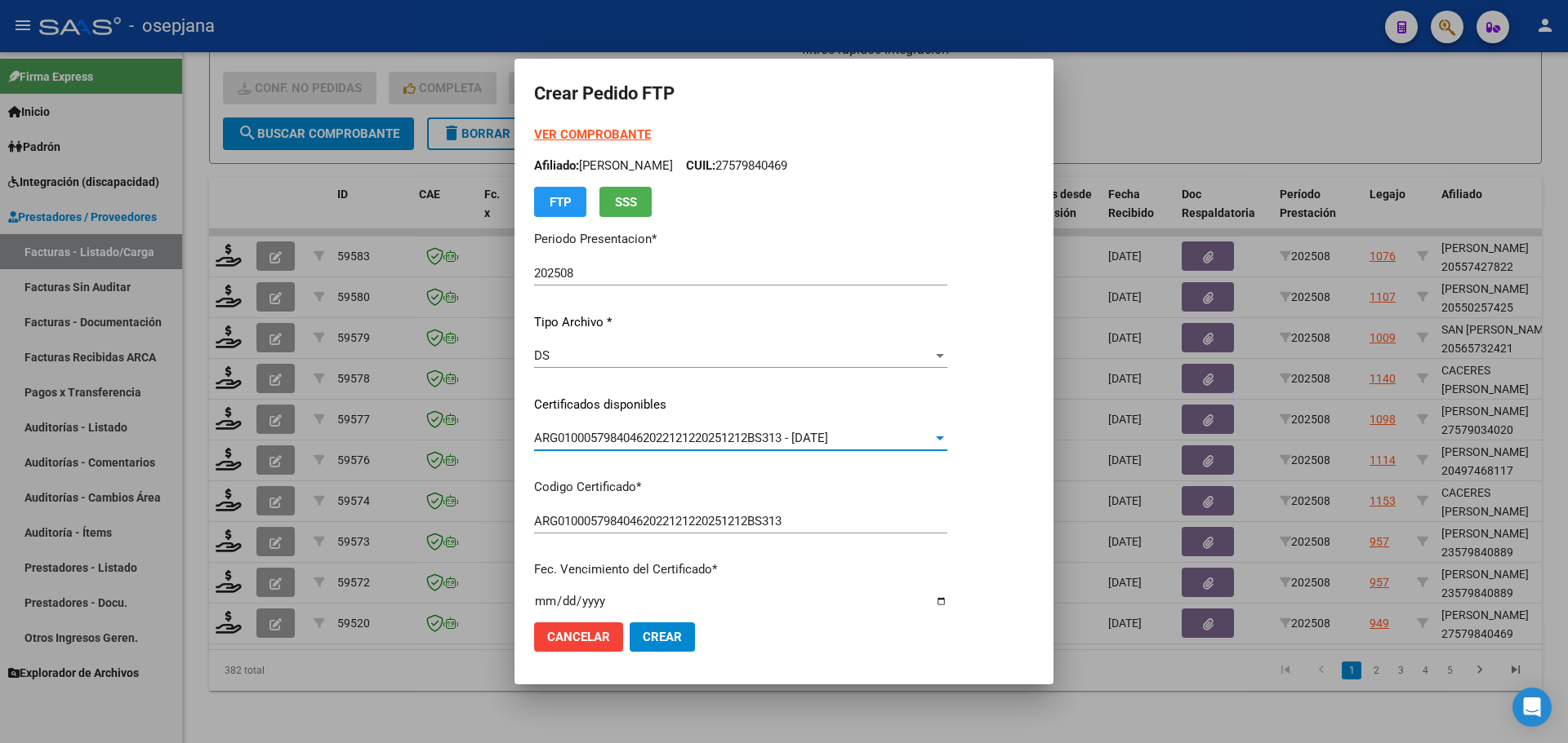
click at [595, 131] on strong "VER COMPROBANTE" at bounding box center [592, 134] width 116 height 15
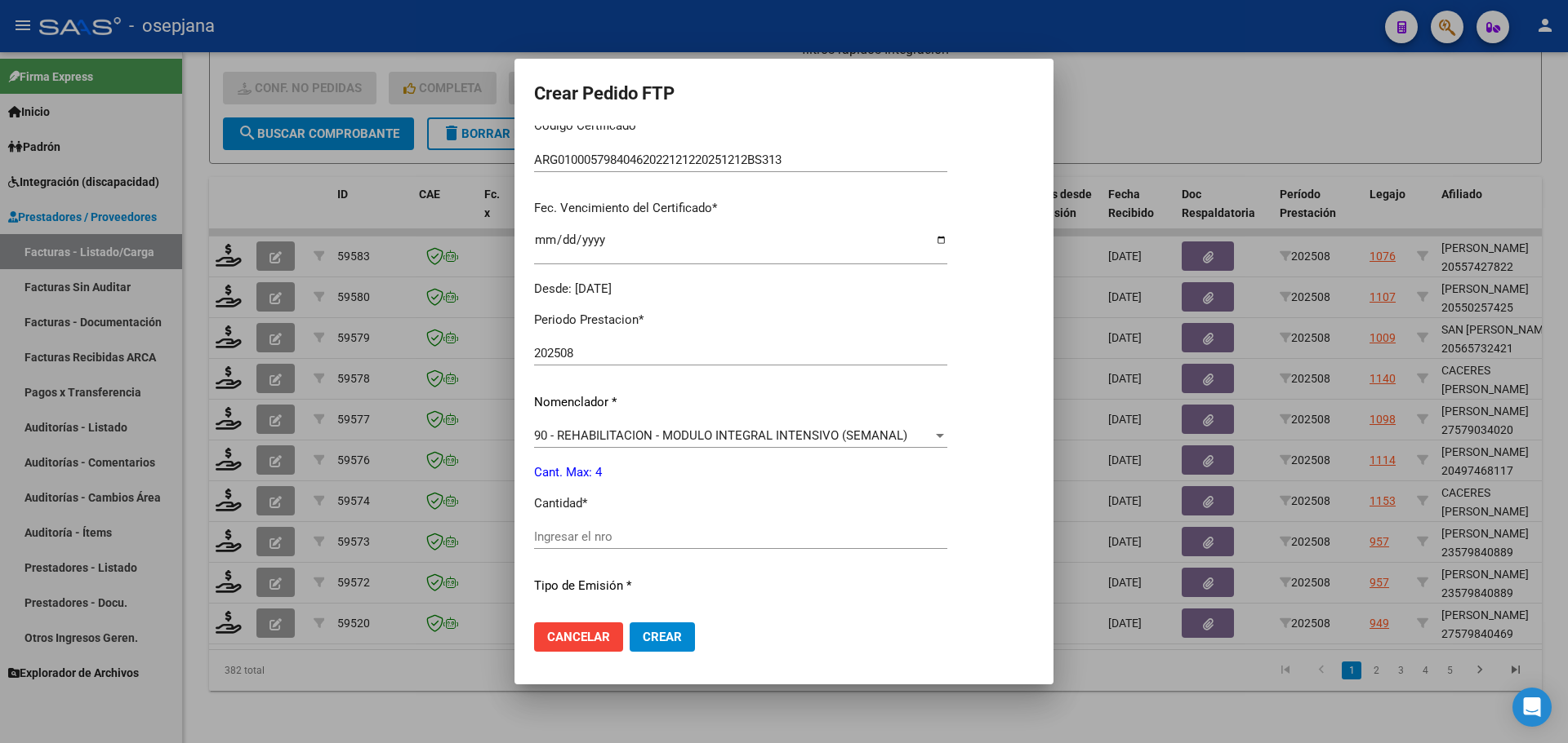
scroll to position [408, 0]
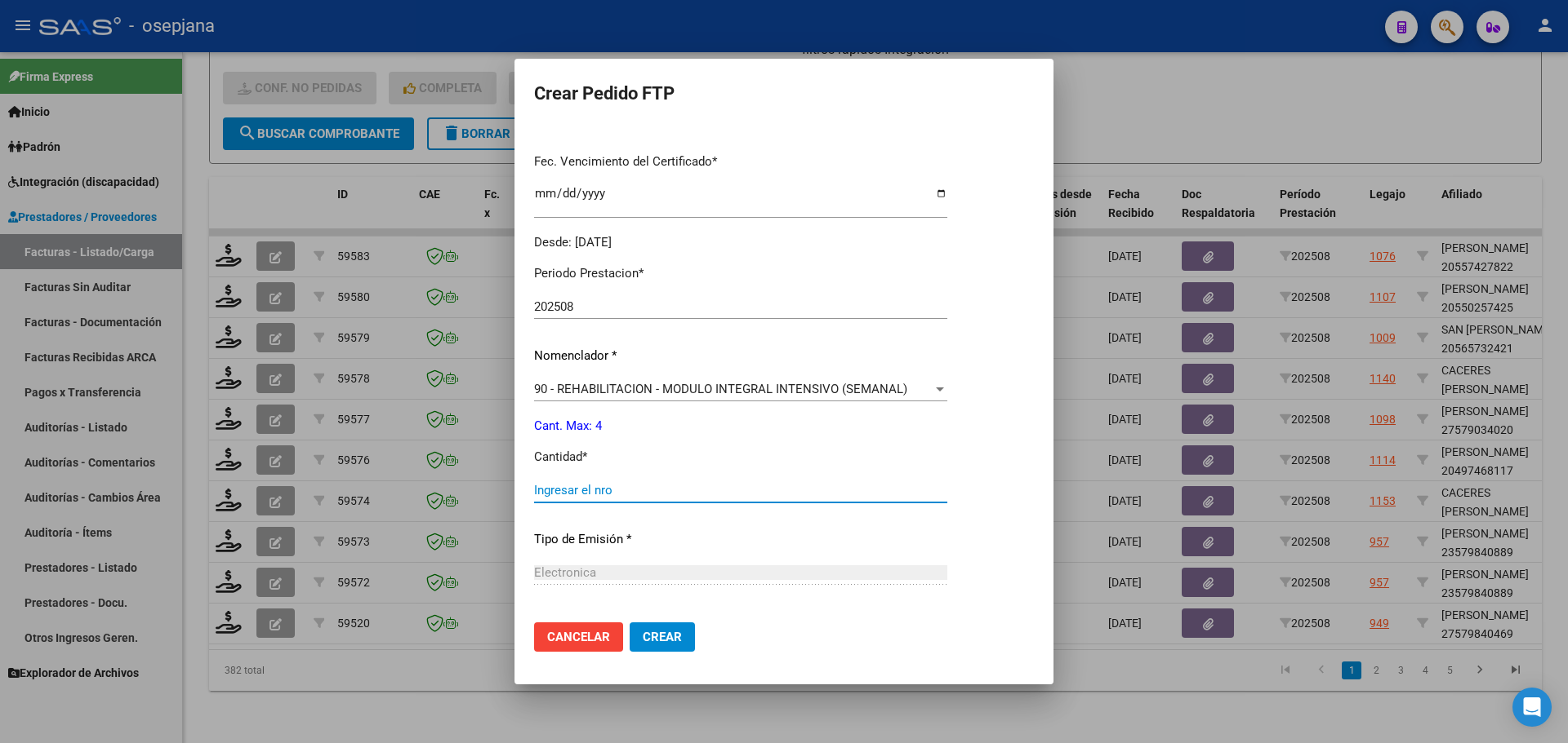
click at [549, 485] on input "Ingresar el nro" at bounding box center [740, 490] width 413 height 15
type input "4"
click at [656, 635] on span "Crear" at bounding box center [662, 637] width 39 height 15
